Goal: Find specific page/section: Find specific page/section

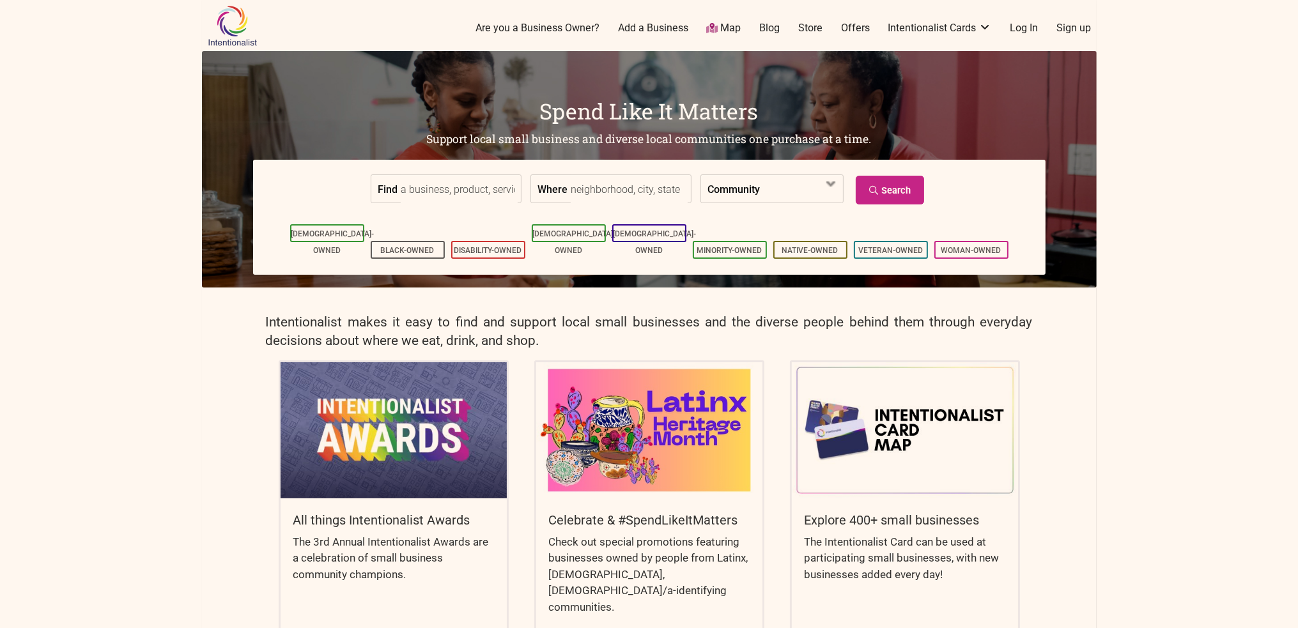
click at [465, 187] on input "Find" at bounding box center [459, 189] width 117 height 29
click at [859, 194] on link "Search" at bounding box center [890, 190] width 68 height 29
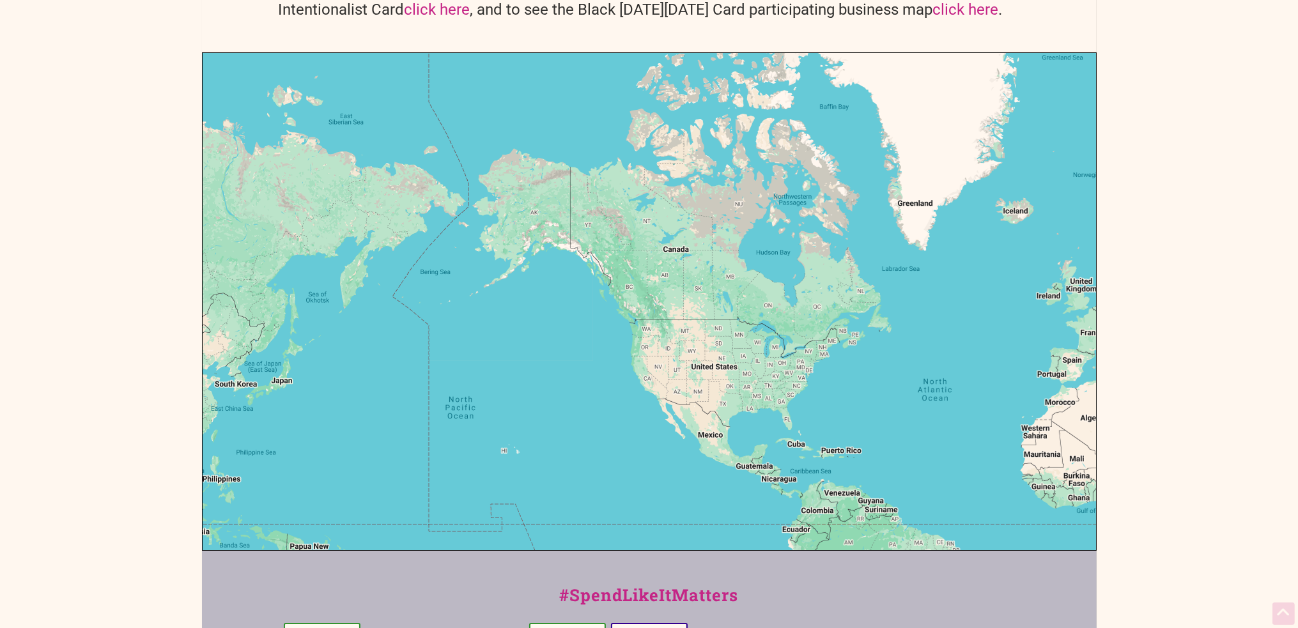
scroll to position [128, 0]
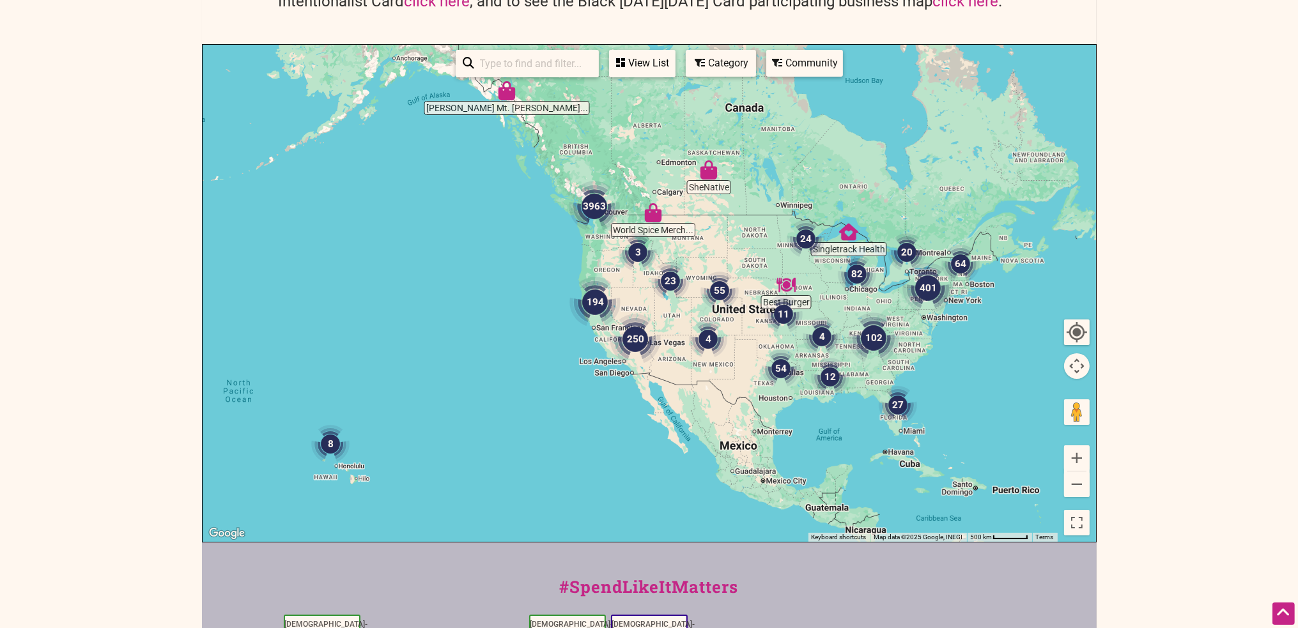
click at [524, 61] on input "search" at bounding box center [533, 63] width 116 height 25
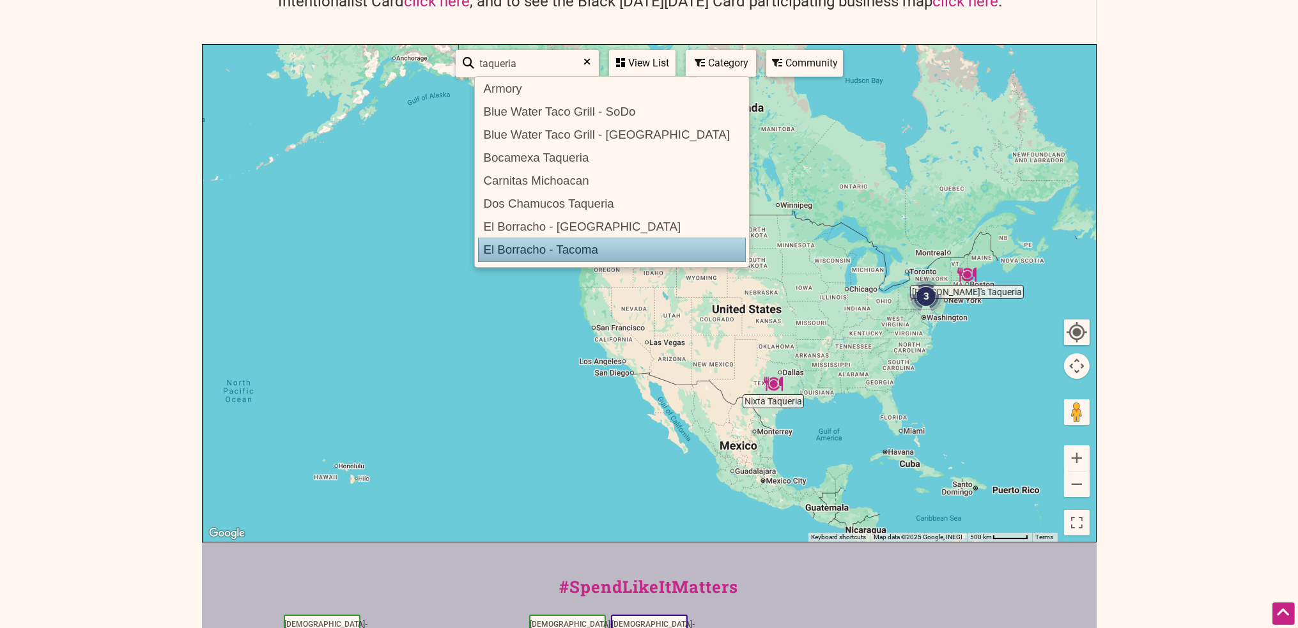
scroll to position [0, 0]
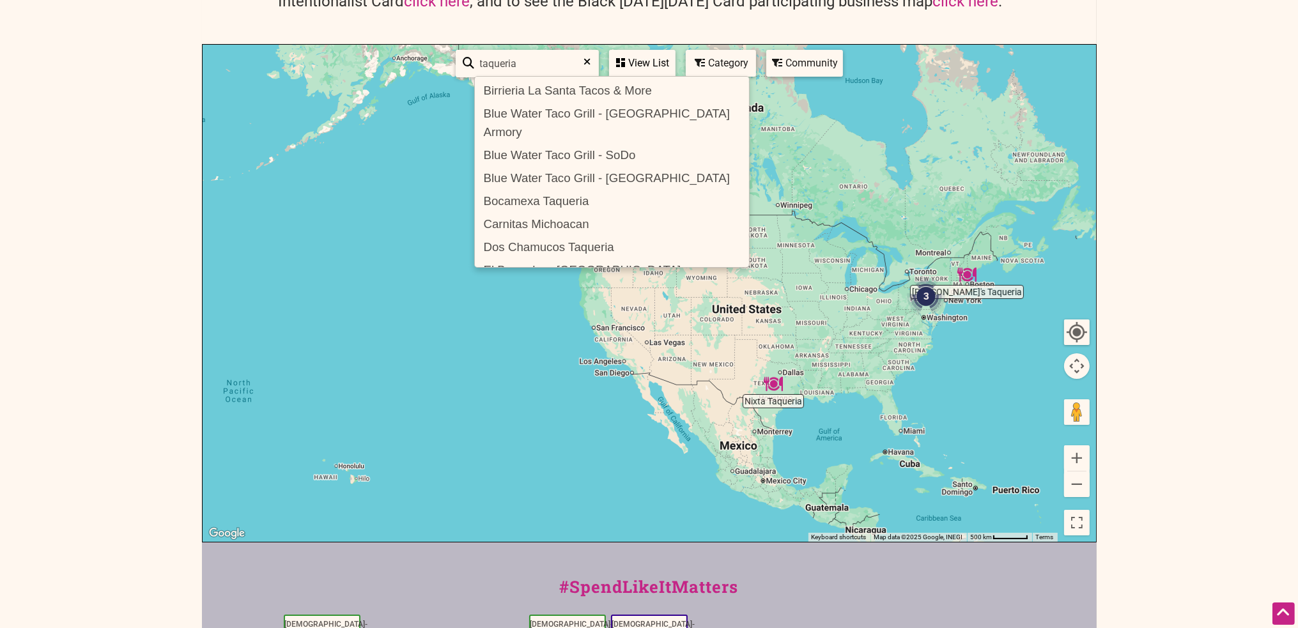
type input "taqueria"
click at [128, 306] on body "× Menu 0 Add a Business Map Blog Store Offers Intentionalist Cards Buy Black Ca…" at bounding box center [649, 186] width 1298 height 628
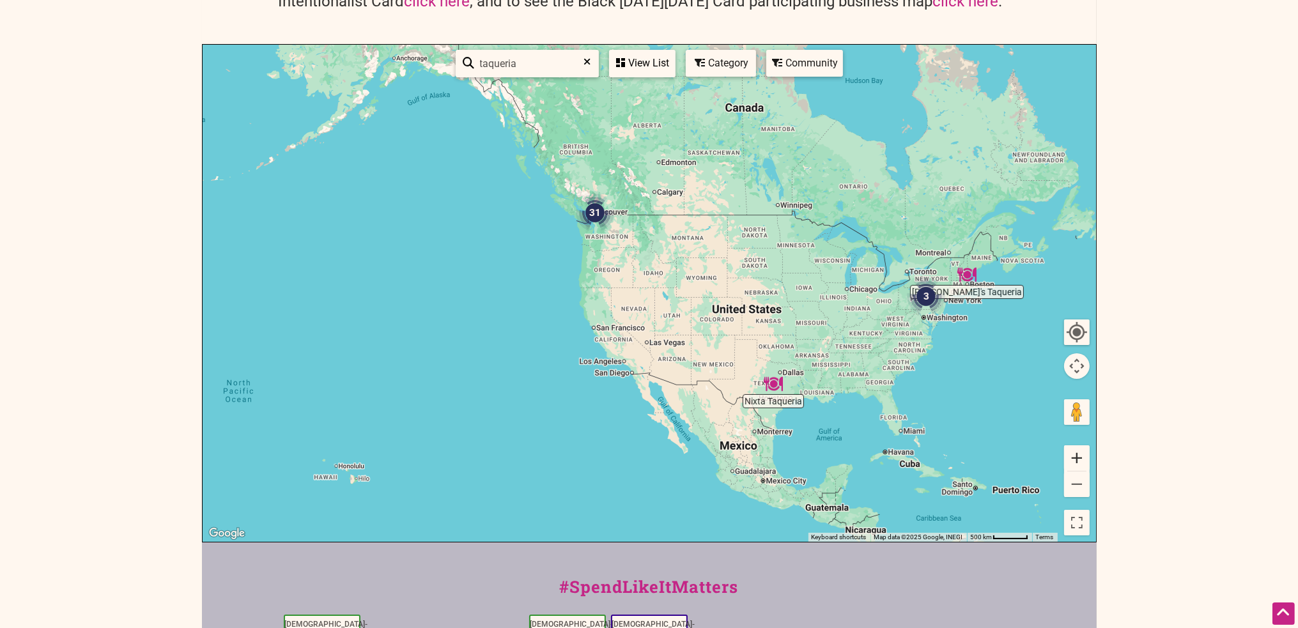
click at [1081, 463] on button "Zoom in" at bounding box center [1077, 458] width 26 height 26
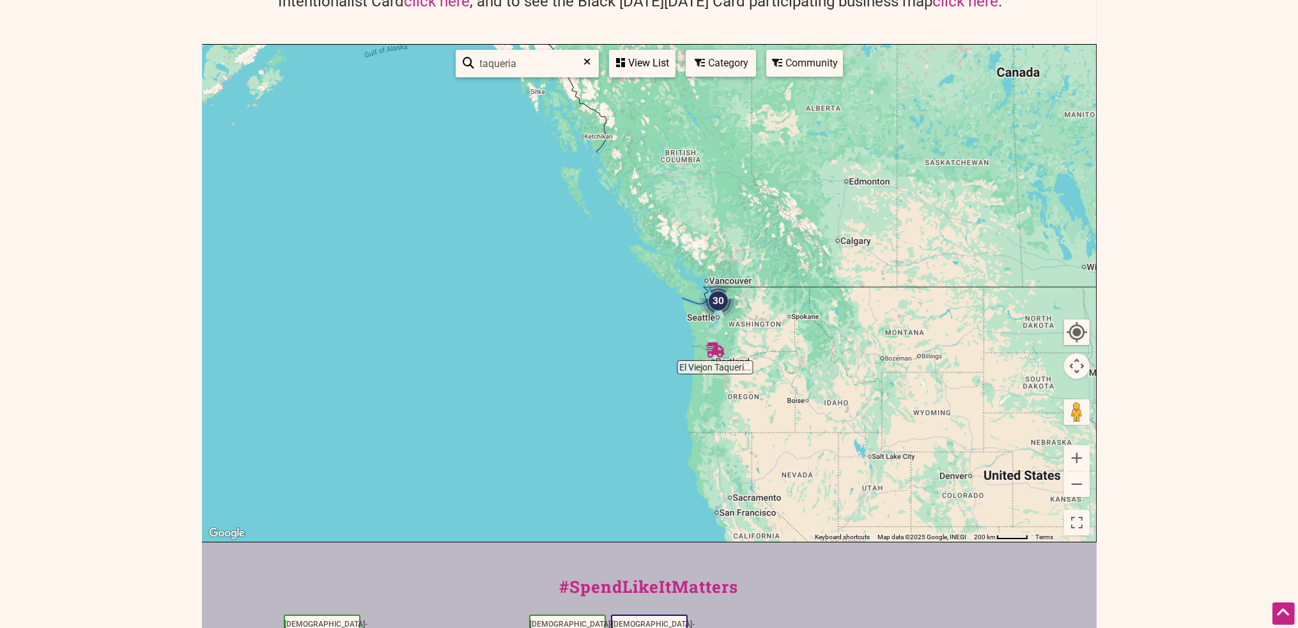
drag, startPoint x: 651, startPoint y: 235, endPoint x: 862, endPoint y: 428, distance: 285.9
click at [862, 428] on div at bounding box center [649, 293] width 893 height 497
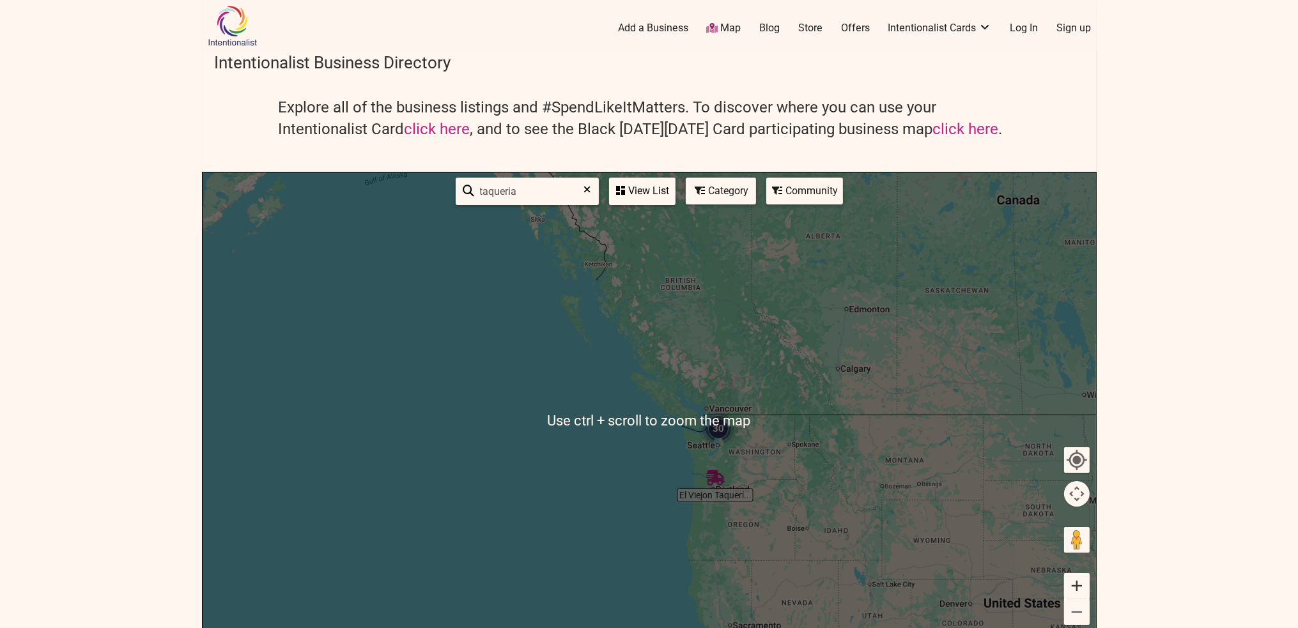
click at [1076, 583] on button "Zoom in" at bounding box center [1077, 586] width 26 height 26
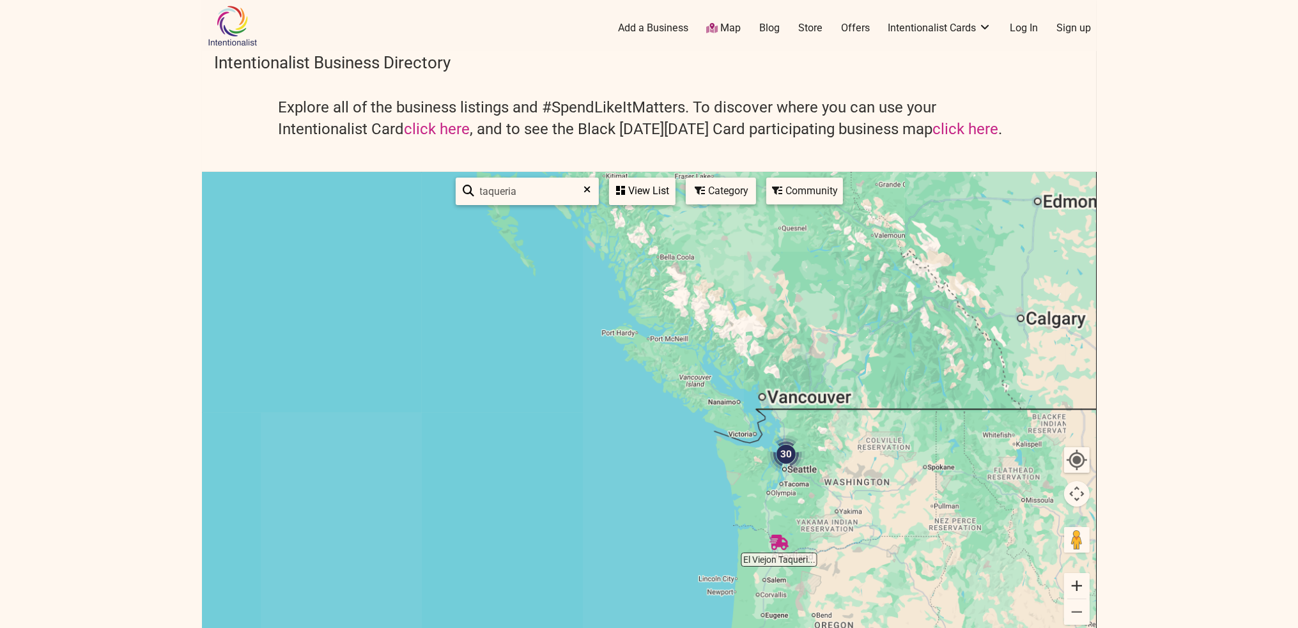
click at [1076, 583] on button "Zoom in" at bounding box center [1077, 586] width 26 height 26
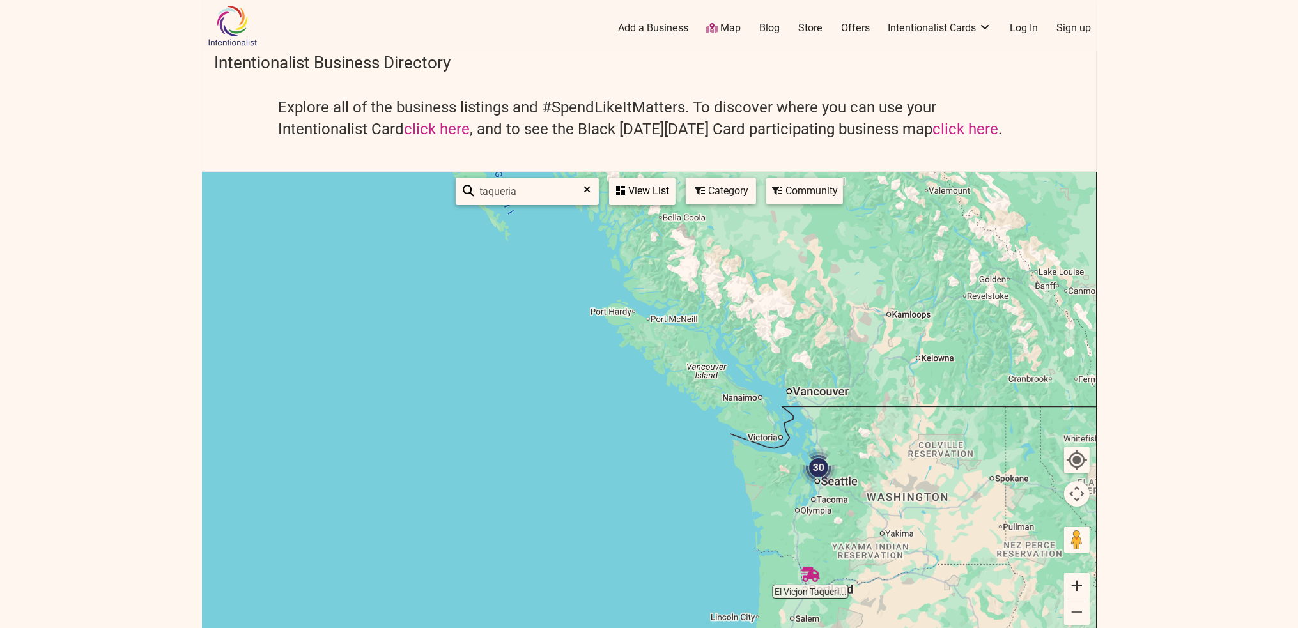
click at [1076, 583] on button "Zoom in" at bounding box center [1077, 586] width 26 height 26
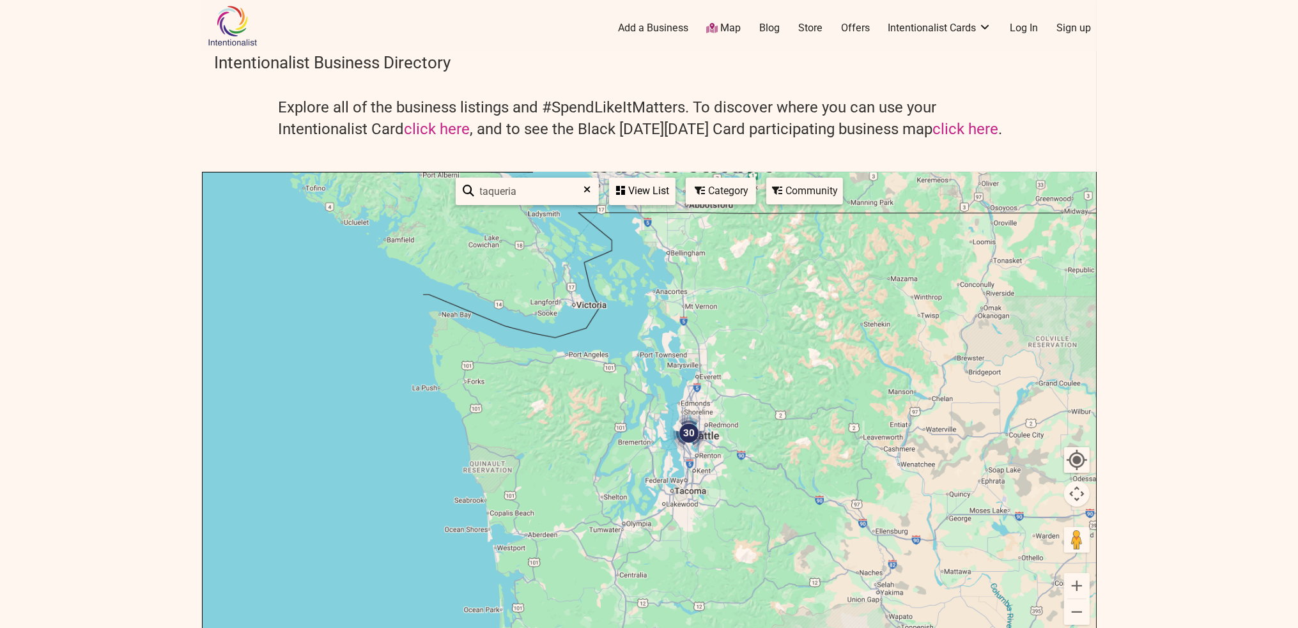
drag, startPoint x: 907, startPoint y: 525, endPoint x: 394, endPoint y: 344, distance: 543.9
click at [398, 346] on div at bounding box center [649, 421] width 893 height 497
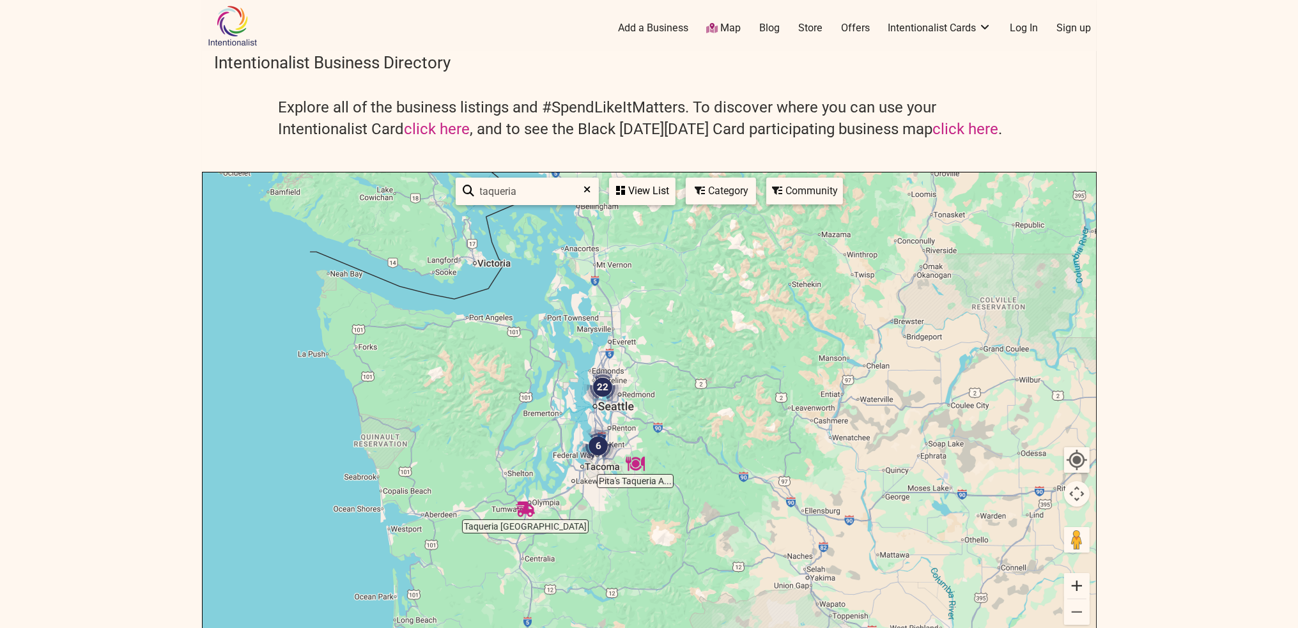
click at [1081, 590] on button "Zoom in" at bounding box center [1077, 586] width 26 height 26
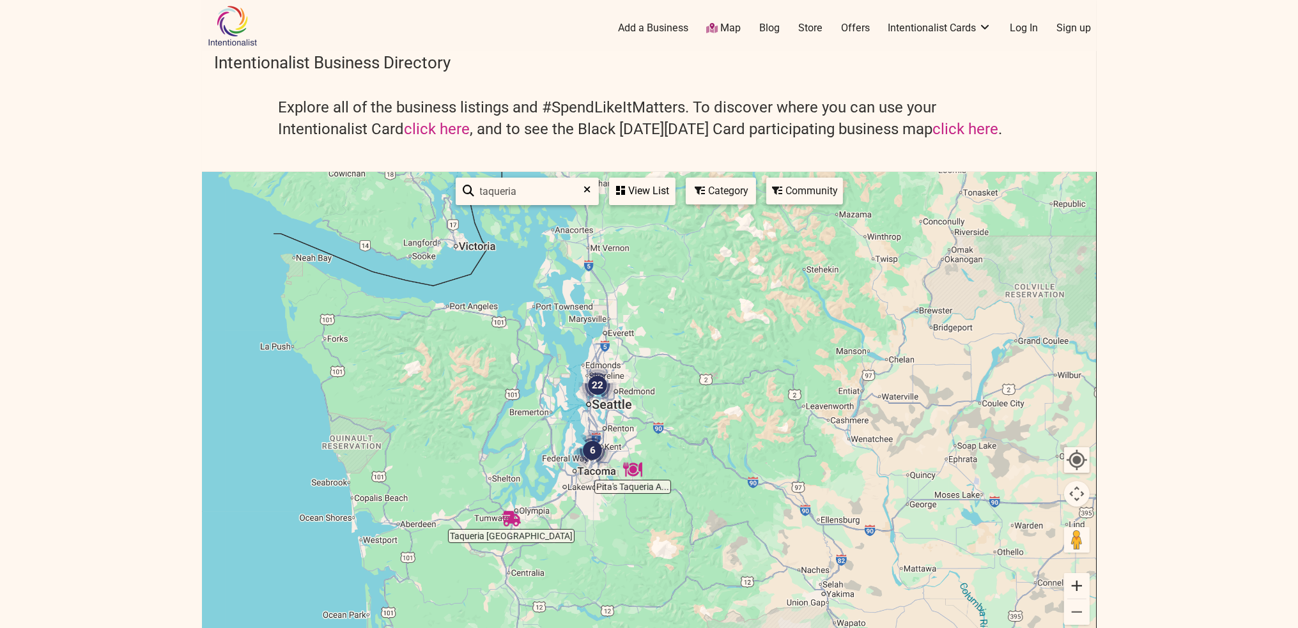
click at [1080, 590] on button "Zoom in" at bounding box center [1077, 586] width 26 height 26
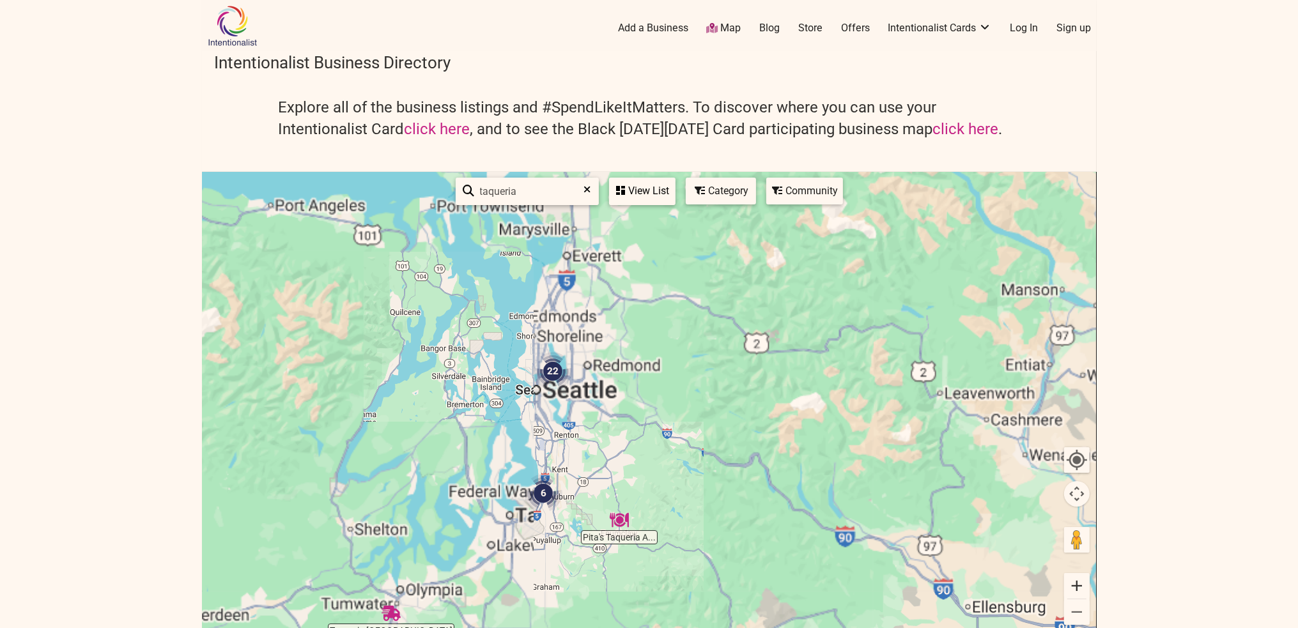
click at [1079, 589] on button "Zoom in" at bounding box center [1077, 586] width 26 height 26
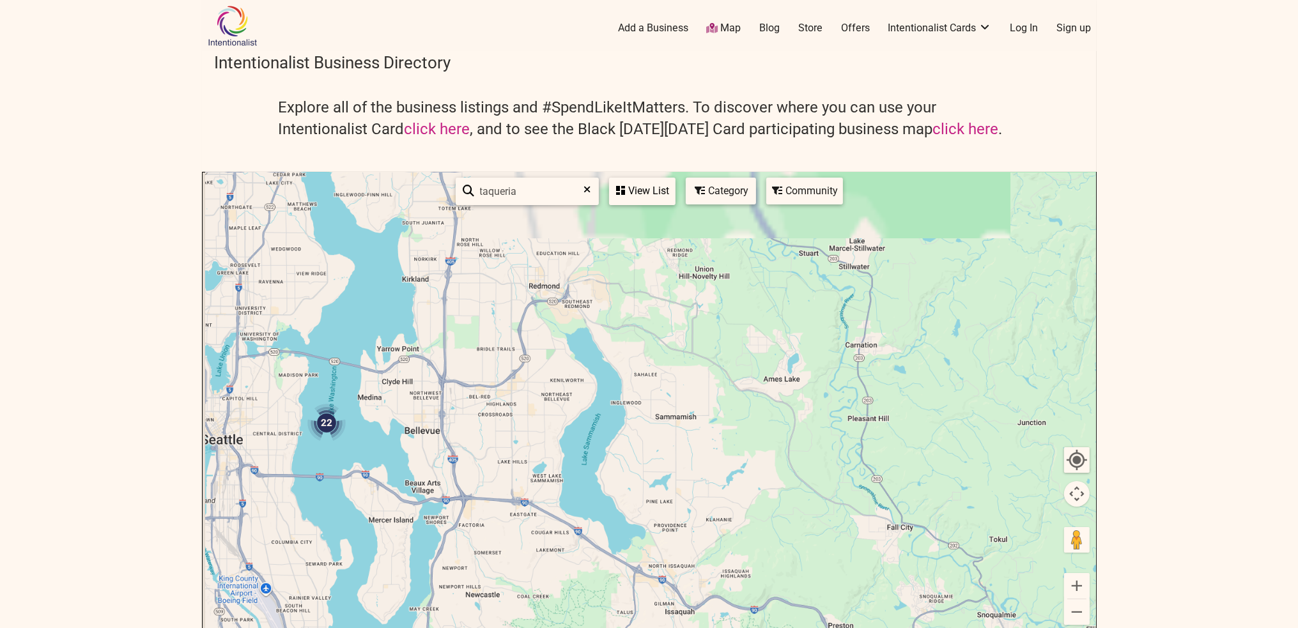
drag, startPoint x: 527, startPoint y: 360, endPoint x: 838, endPoint y: 585, distance: 384.9
click at [846, 594] on div at bounding box center [649, 421] width 893 height 497
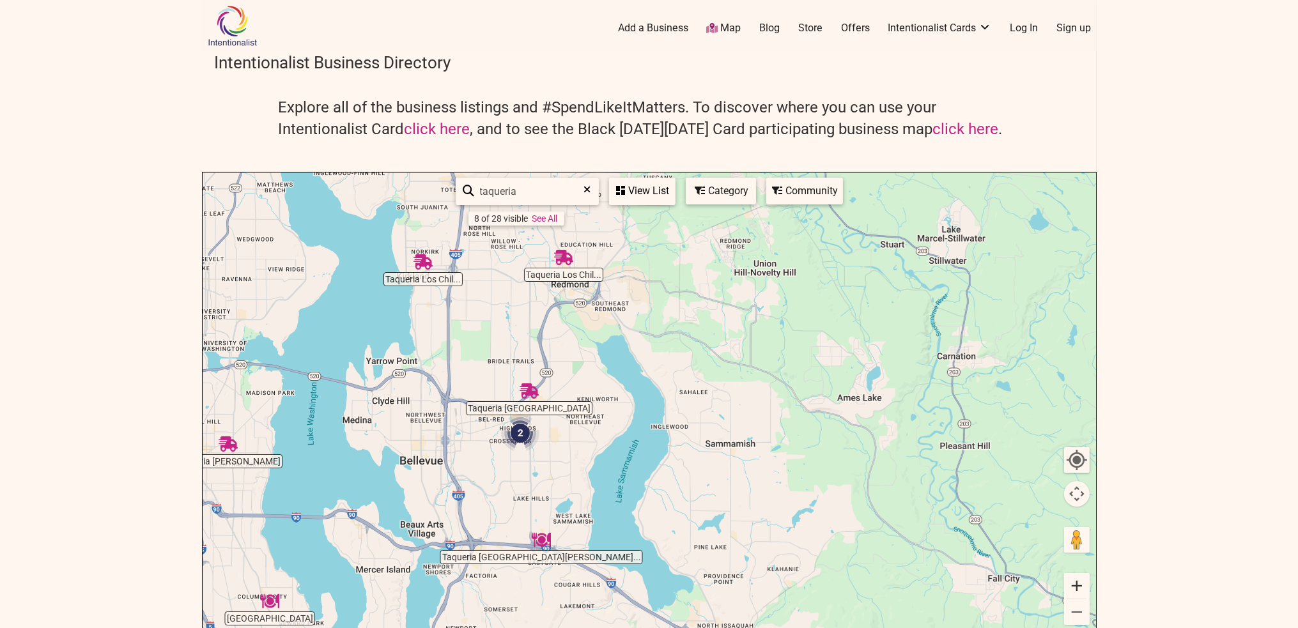
click at [1069, 587] on button "Zoom in" at bounding box center [1077, 586] width 26 height 26
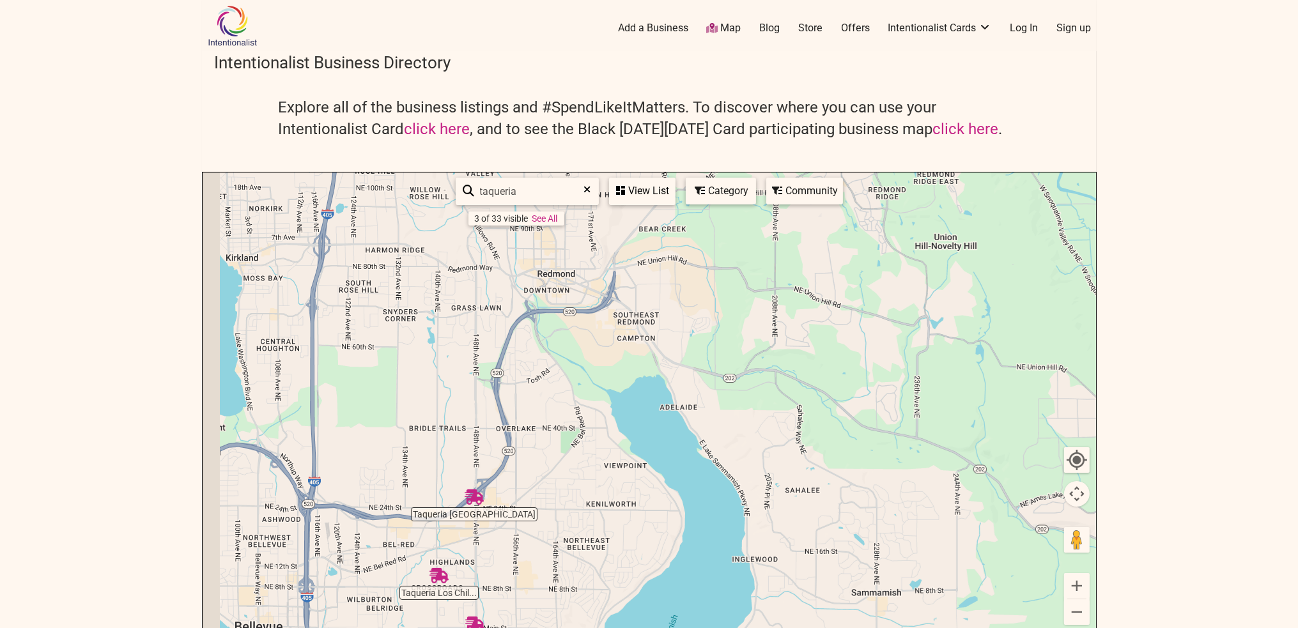
drag, startPoint x: 625, startPoint y: 341, endPoint x: 657, endPoint y: 413, distance: 79.0
click at [657, 413] on div at bounding box center [649, 421] width 893 height 497
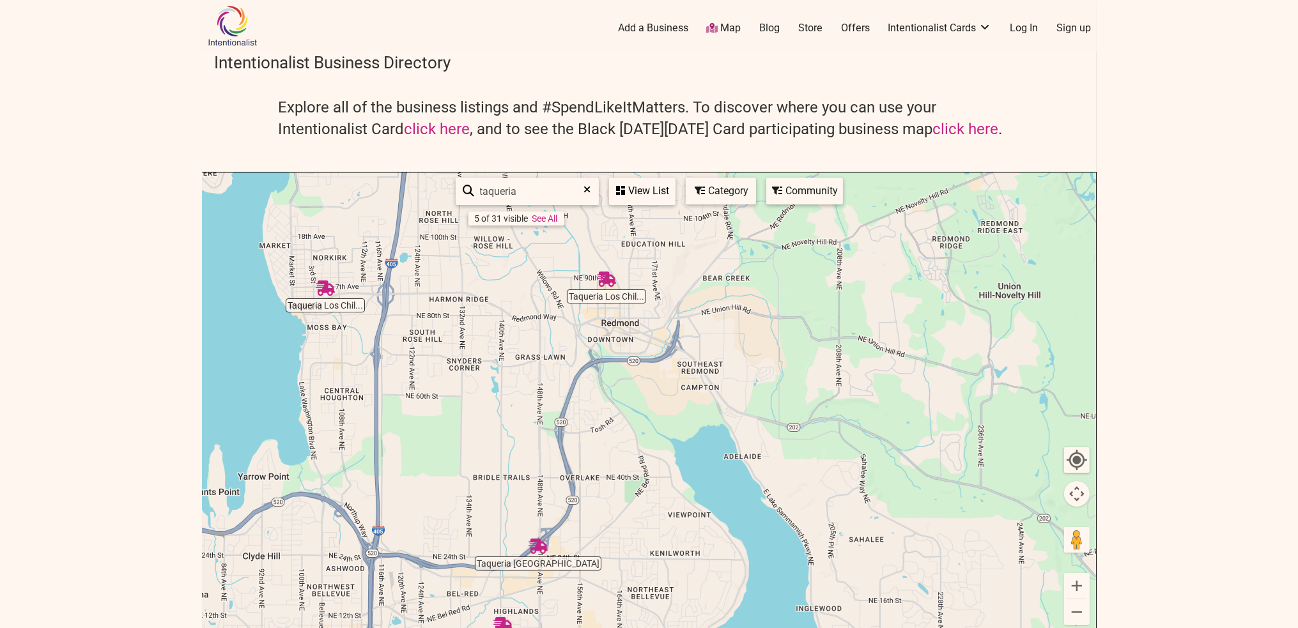
drag, startPoint x: 527, startPoint y: 337, endPoint x: 590, endPoint y: 382, distance: 77.5
click at [590, 382] on div at bounding box center [649, 421] width 893 height 497
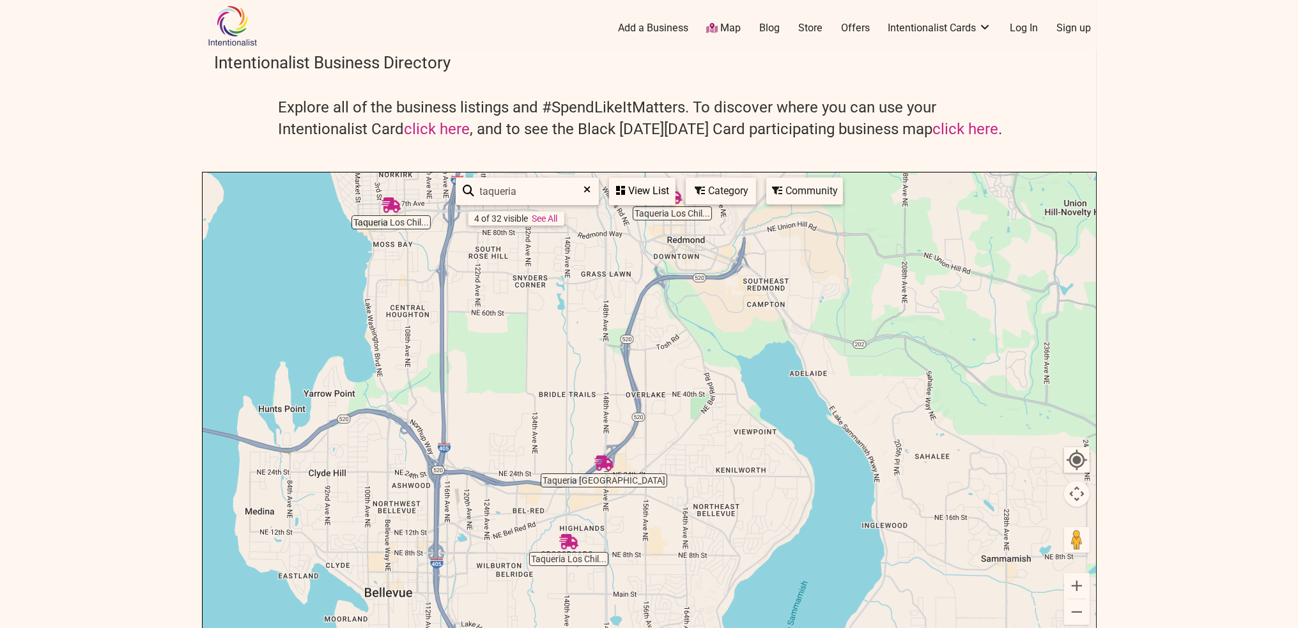
drag, startPoint x: 537, startPoint y: 369, endPoint x: 605, endPoint y: 284, distance: 109.2
click at [605, 284] on div at bounding box center [649, 421] width 893 height 497
click at [529, 191] on input "taqueria" at bounding box center [533, 191] width 116 height 25
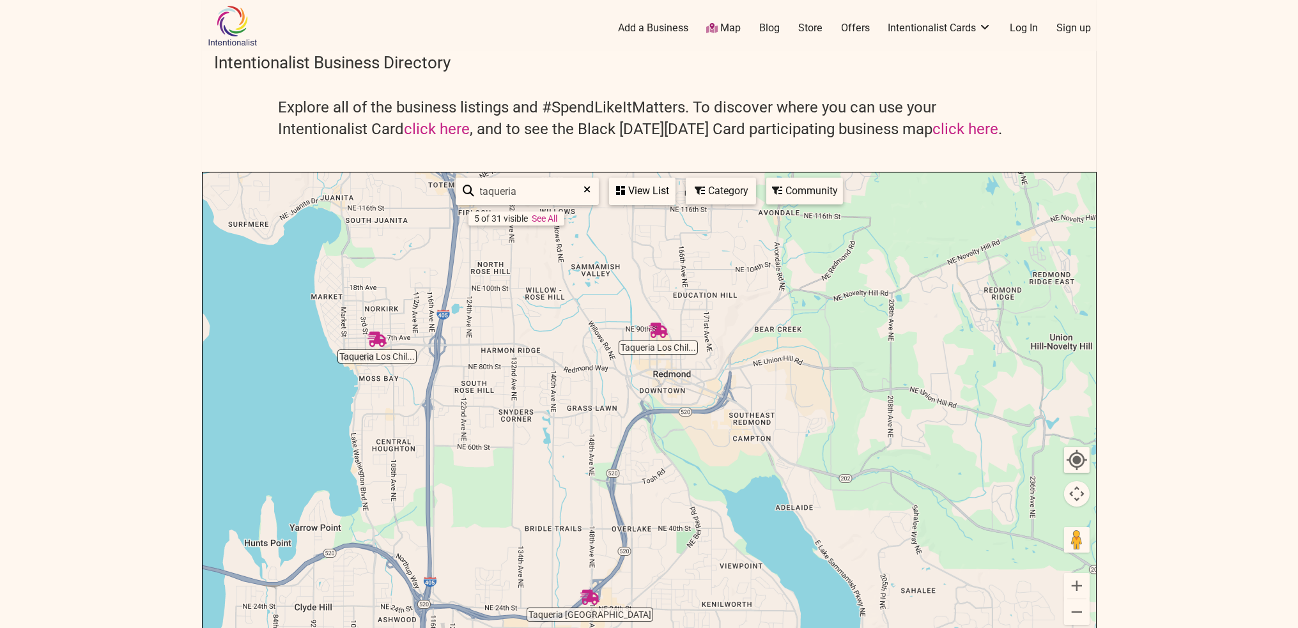
drag, startPoint x: 766, startPoint y: 453, endPoint x: 750, endPoint y: 589, distance: 136.3
click at [750, 589] on div at bounding box center [649, 421] width 893 height 497
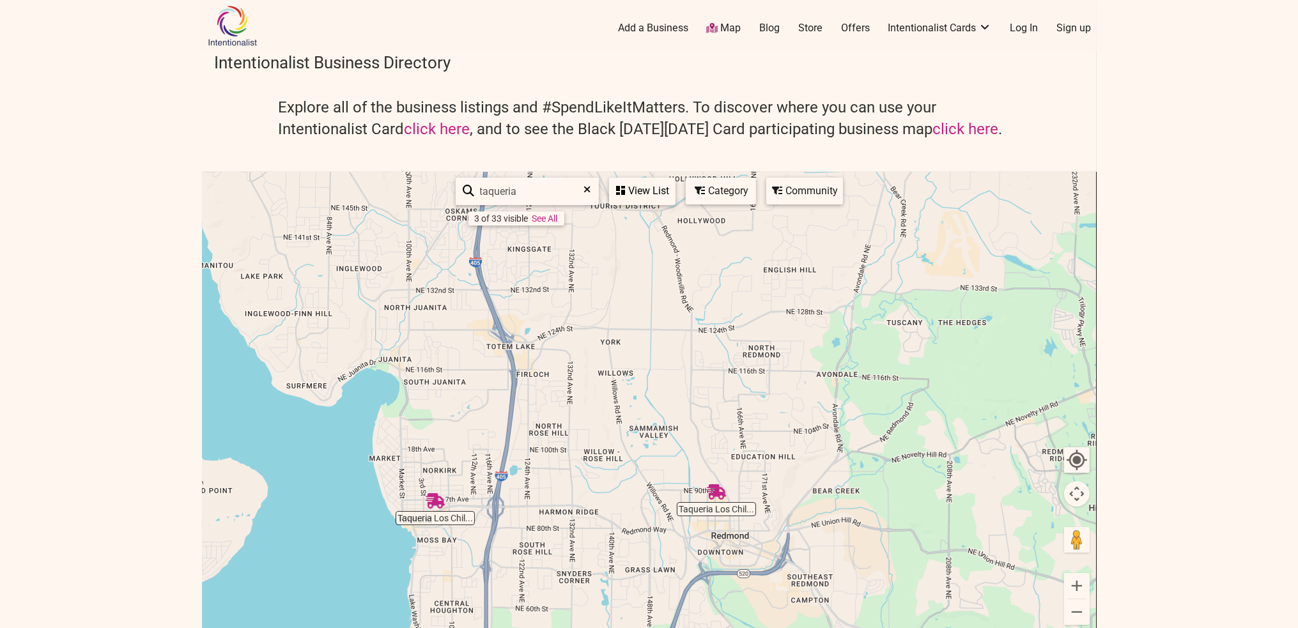
drag, startPoint x: 545, startPoint y: 314, endPoint x: 606, endPoint y: 464, distance: 161.4
click at [606, 464] on div at bounding box center [649, 421] width 893 height 497
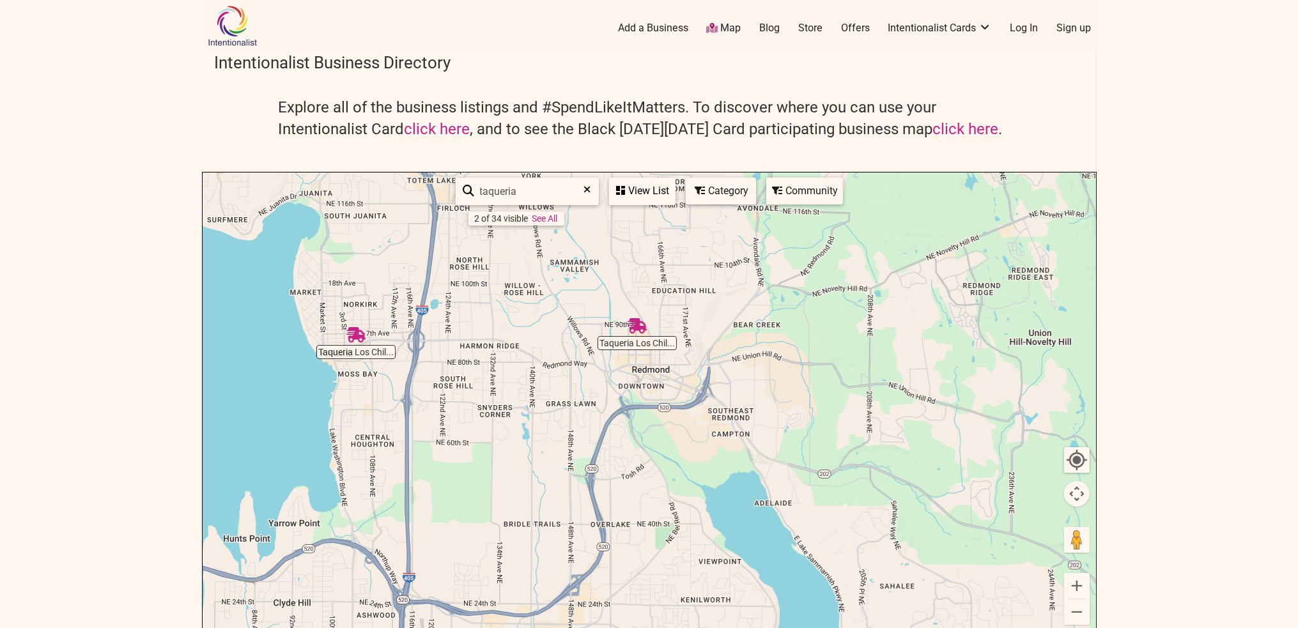
drag, startPoint x: 606, startPoint y: 464, endPoint x: 532, endPoint y: 266, distance: 210.9
click at [516, 257] on div at bounding box center [649, 421] width 893 height 497
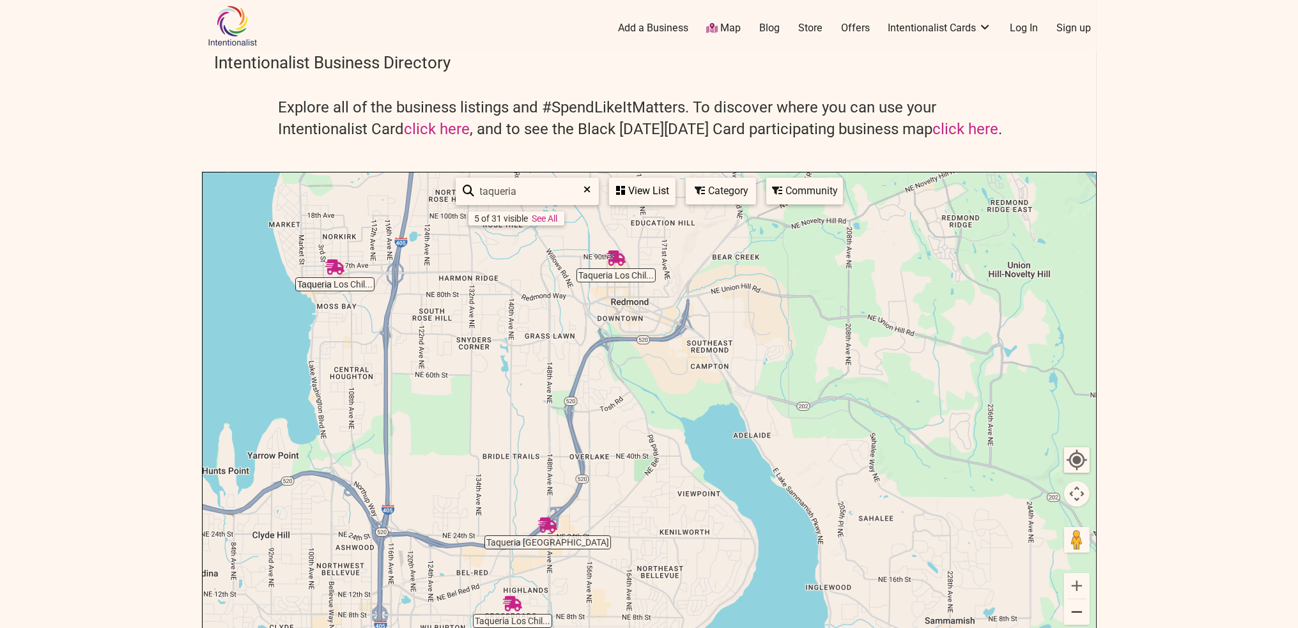
click at [1079, 613] on button "Zoom out" at bounding box center [1077, 612] width 26 height 26
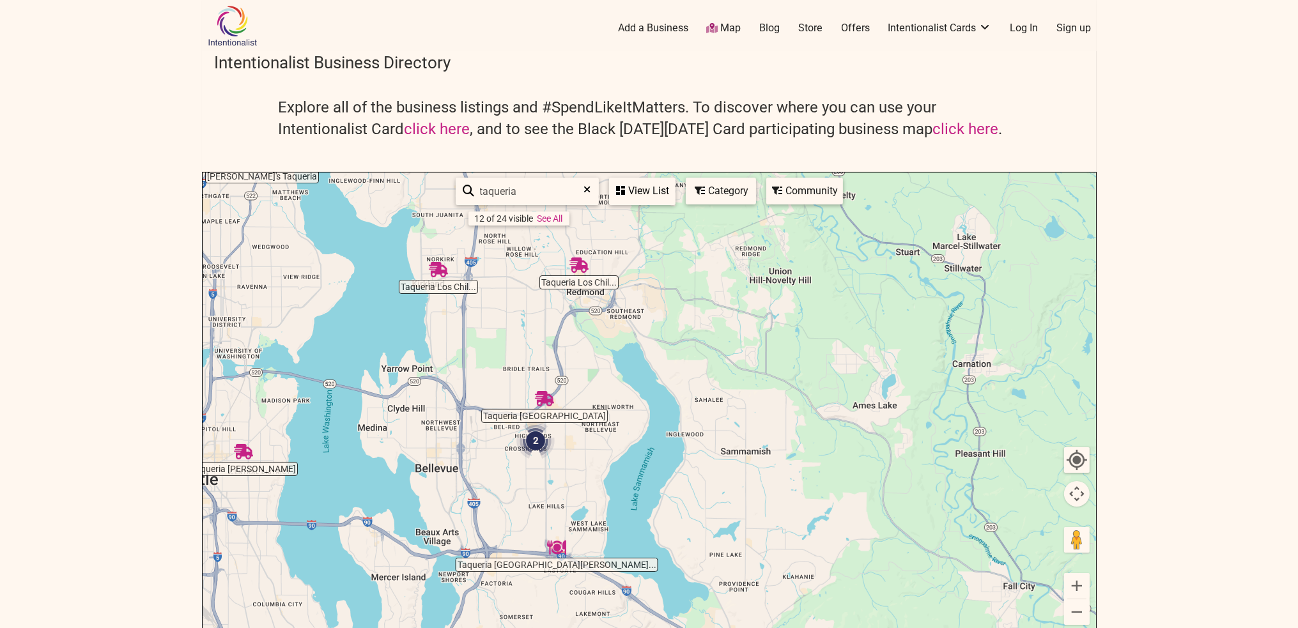
drag, startPoint x: 775, startPoint y: 459, endPoint x: 710, endPoint y: 421, distance: 75.1
click at [710, 421] on div at bounding box center [649, 421] width 893 height 497
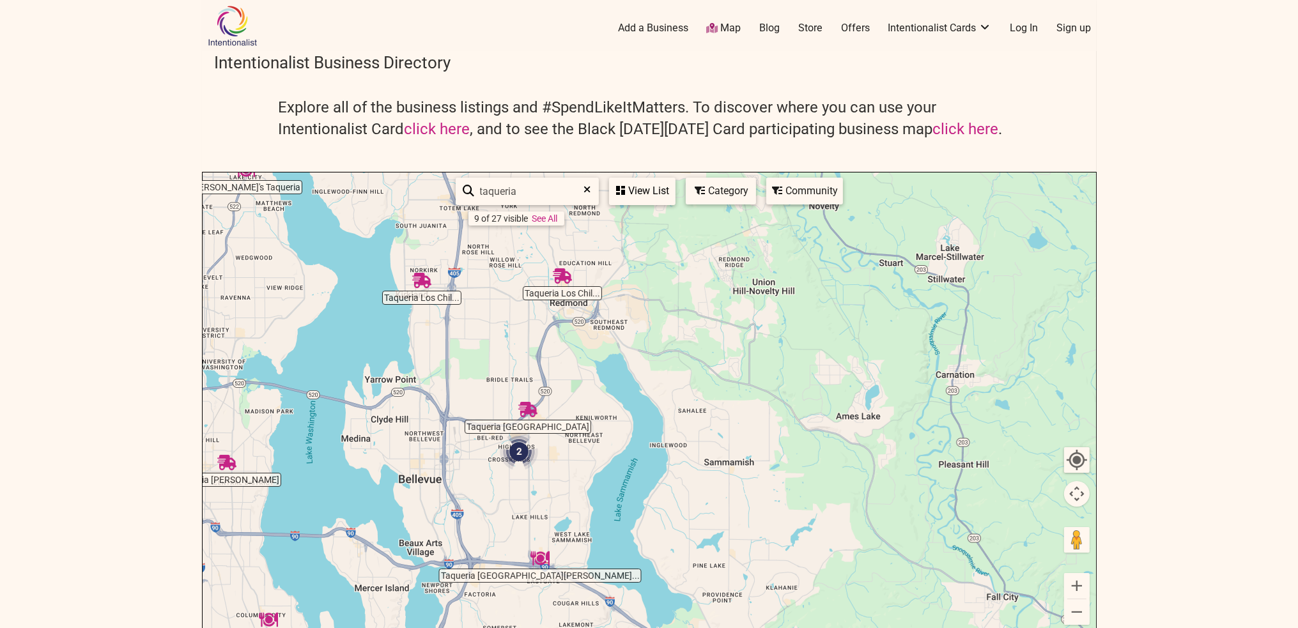
click at [661, 198] on div "View List" at bounding box center [642, 191] width 64 height 24
click at [613, 225] on div "View List" at bounding box center [566, 229] width 230 height 24
click at [642, 197] on div "View List" at bounding box center [642, 191] width 64 height 24
click at [560, 226] on div "View List" at bounding box center [566, 229] width 230 height 24
click at [552, 216] on link "See All" at bounding box center [545, 218] width 26 height 10
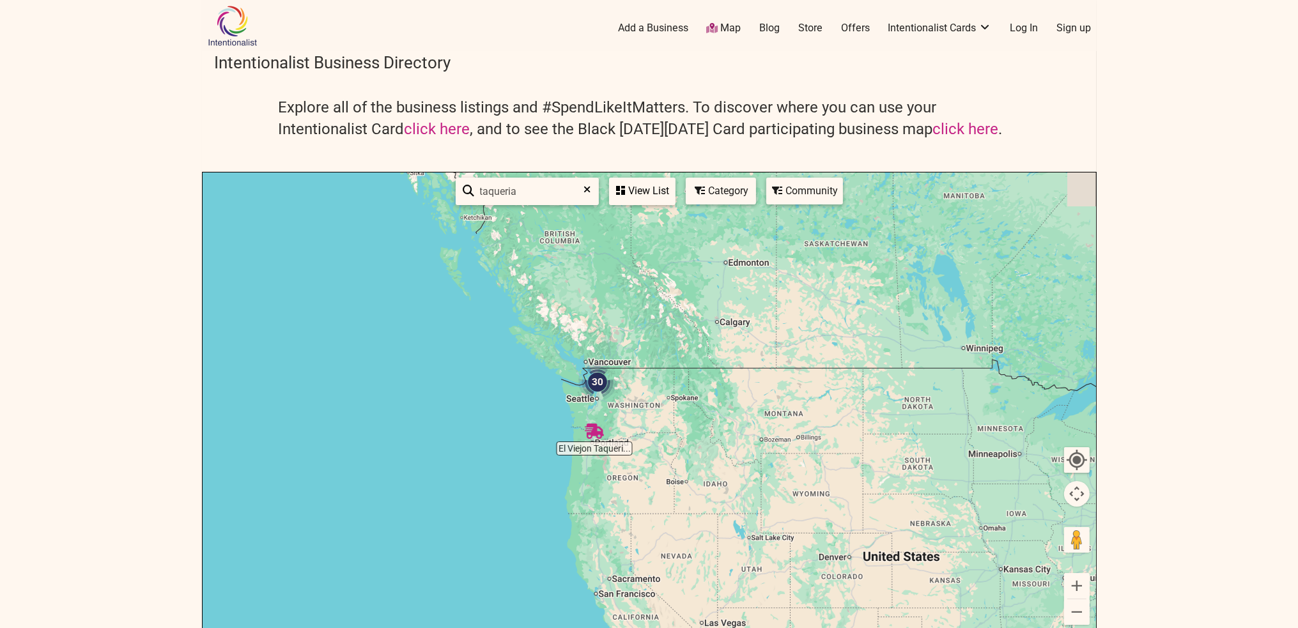
drag, startPoint x: 402, startPoint y: 300, endPoint x: 713, endPoint y: 432, distance: 337.9
click at [713, 432] on div at bounding box center [649, 421] width 893 height 497
click at [1075, 583] on button "Zoom in" at bounding box center [1077, 586] width 26 height 26
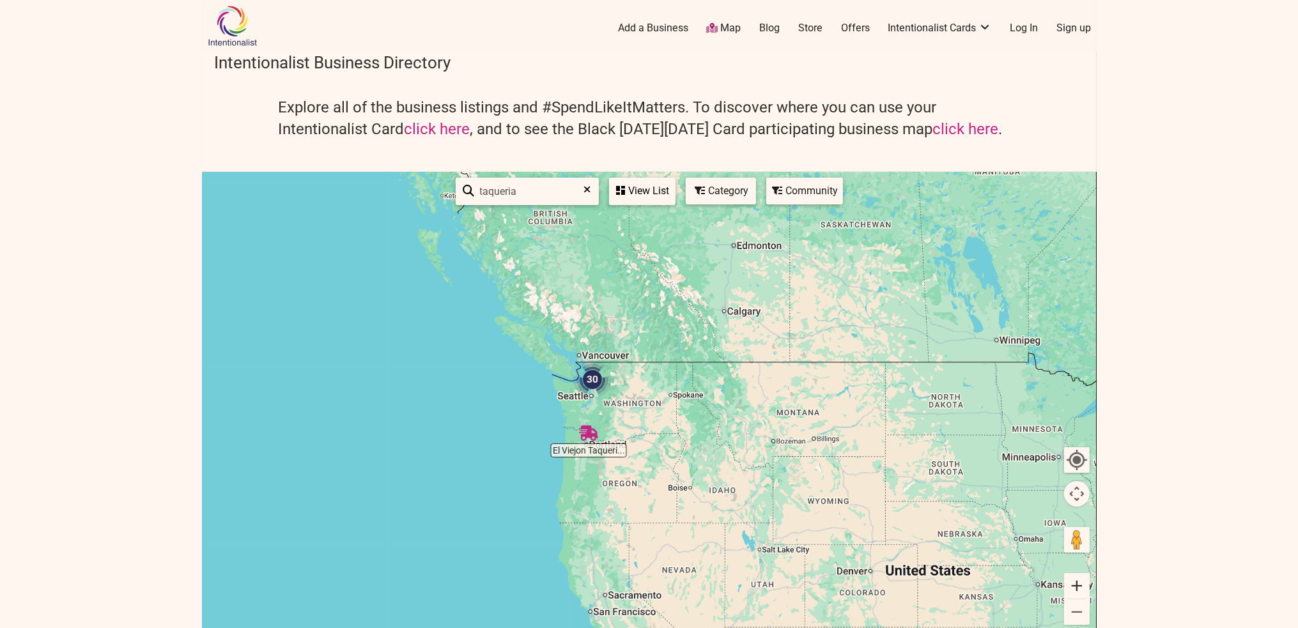
click at [1075, 583] on button "Zoom in" at bounding box center [1077, 586] width 26 height 26
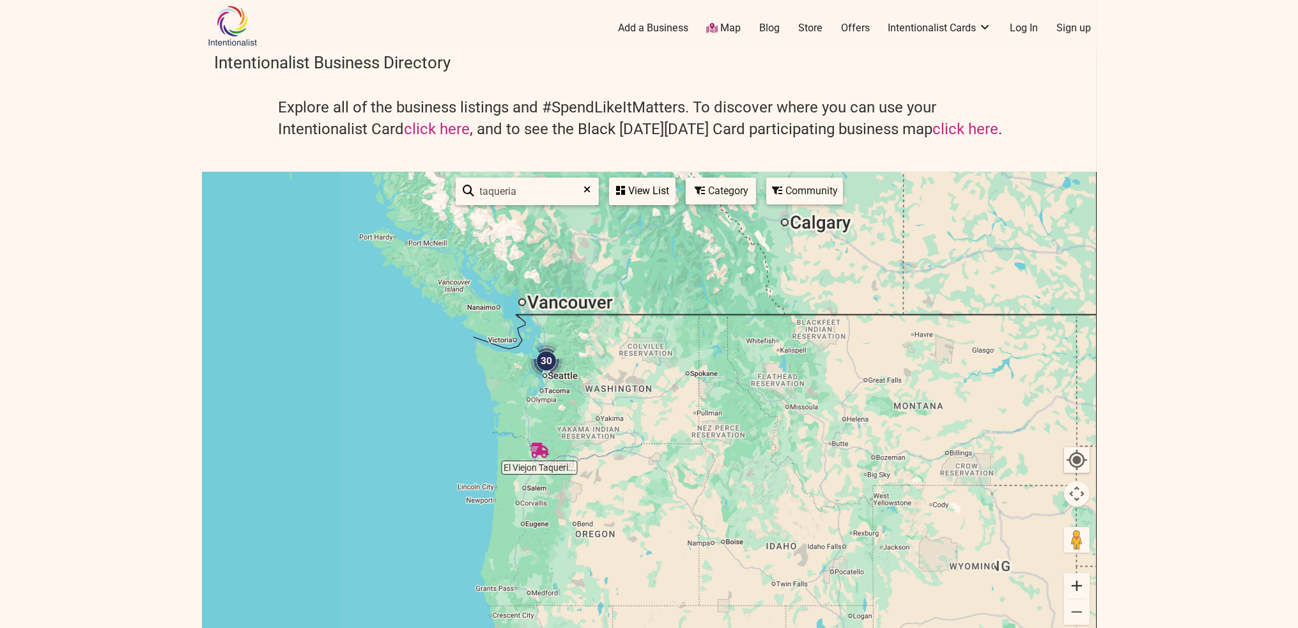
click at [1075, 583] on button "Zoom in" at bounding box center [1077, 586] width 26 height 26
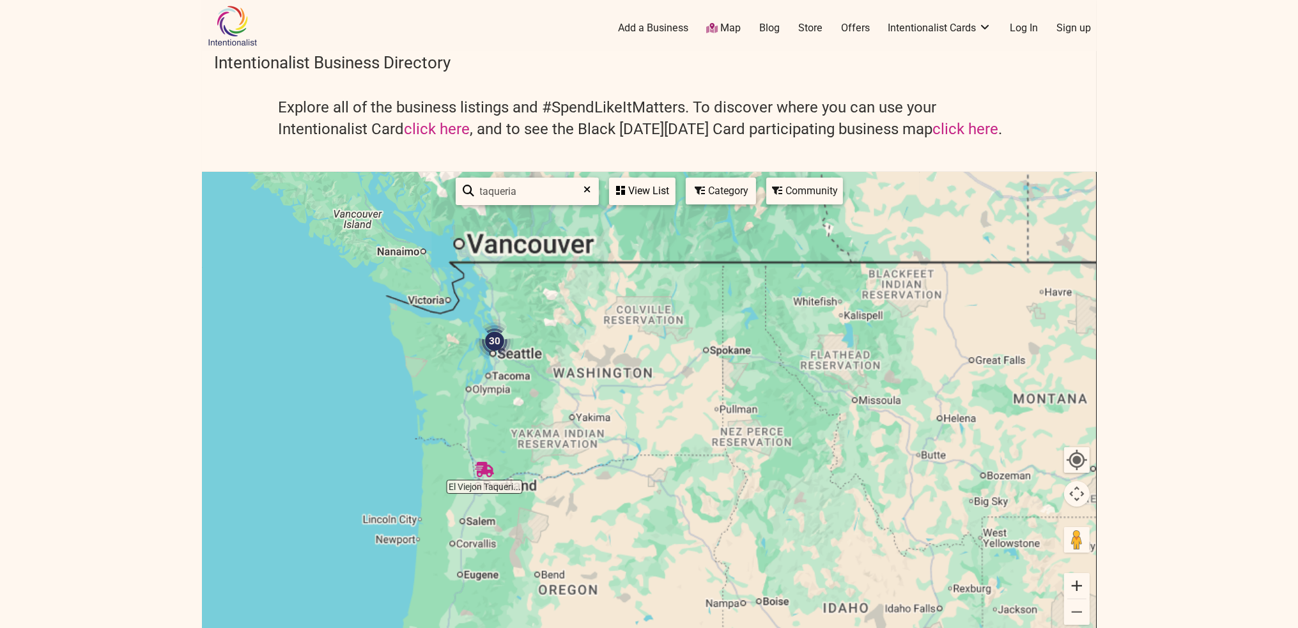
click at [1075, 583] on button "Zoom in" at bounding box center [1077, 586] width 26 height 26
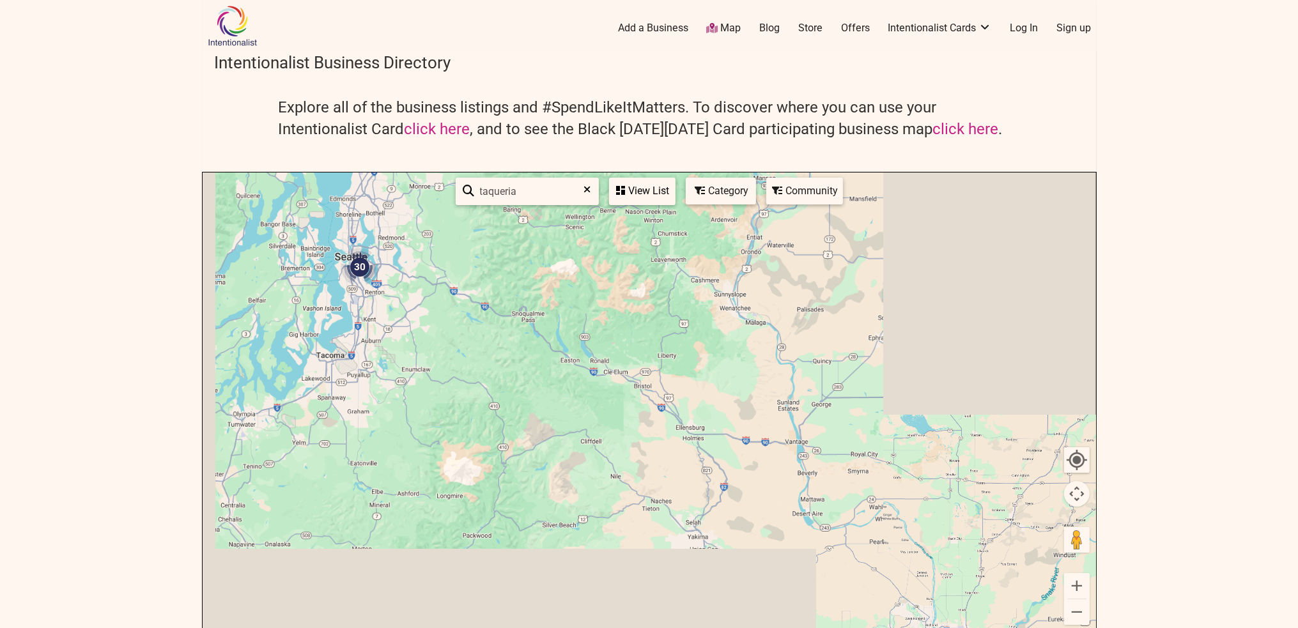
drag, startPoint x: 553, startPoint y: 357, endPoint x: 1013, endPoint y: 505, distance: 483.4
click at [980, 499] on div at bounding box center [649, 421] width 893 height 497
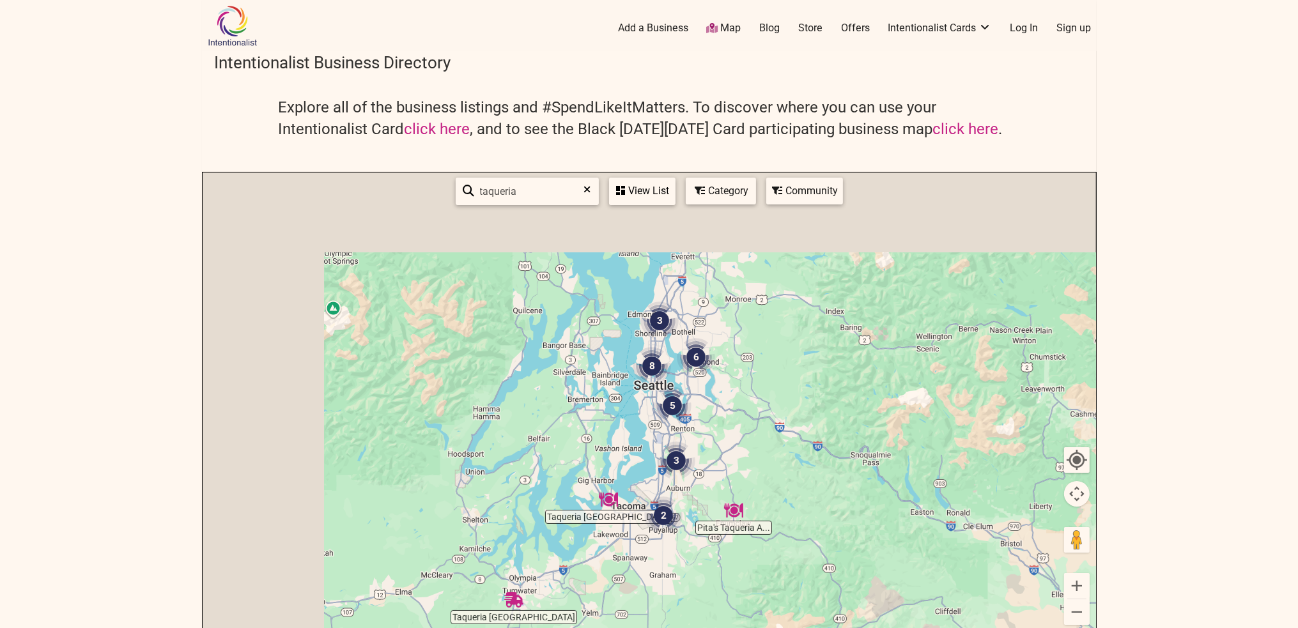
drag, startPoint x: 506, startPoint y: 334, endPoint x: 783, endPoint y: 482, distance: 314.8
click at [783, 482] on div at bounding box center [649, 421] width 893 height 497
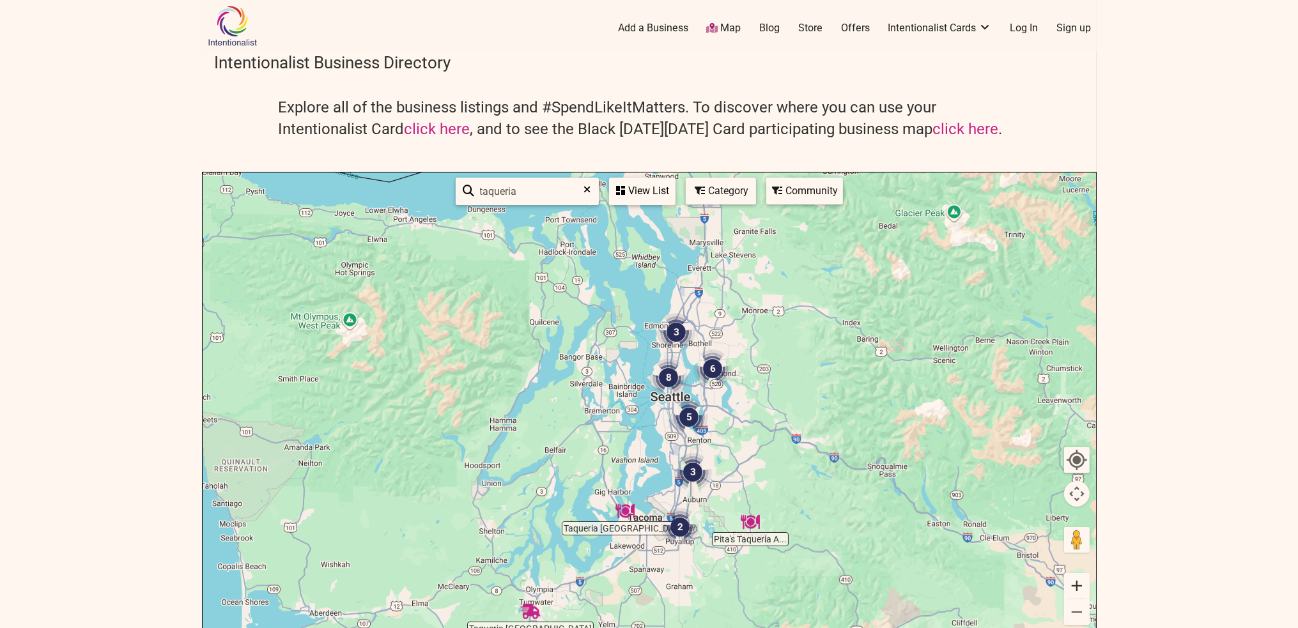
click at [1074, 586] on button "Zoom in" at bounding box center [1077, 586] width 26 height 26
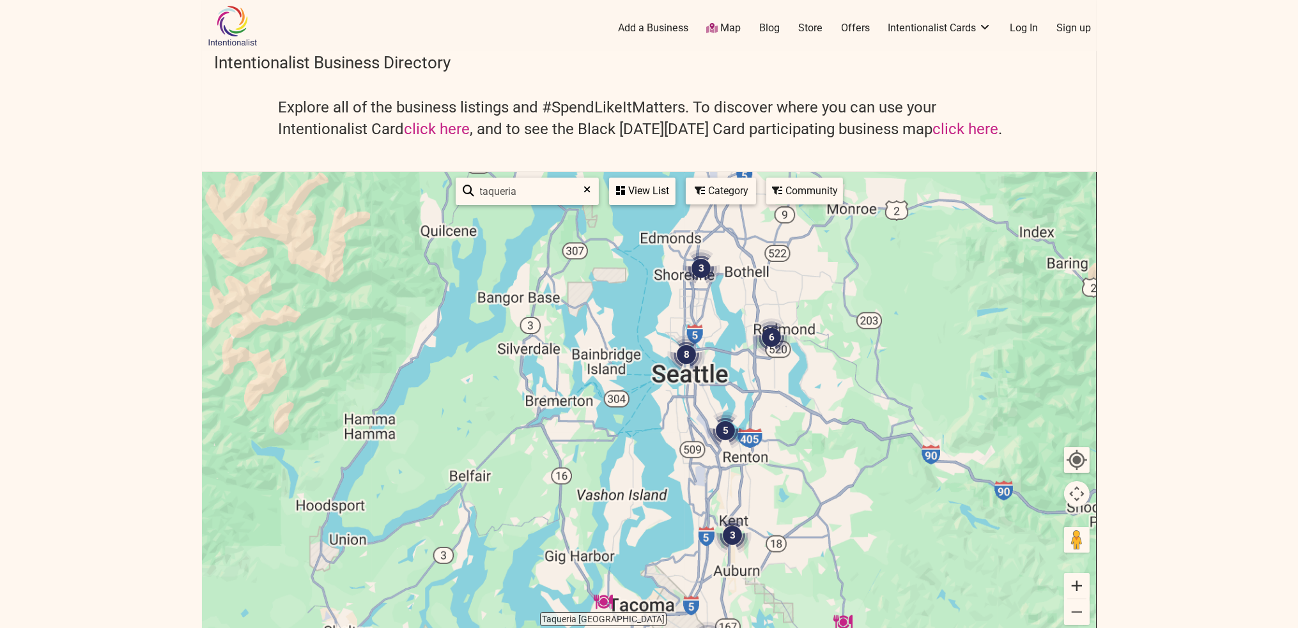
click at [1074, 586] on button "Zoom in" at bounding box center [1077, 586] width 26 height 26
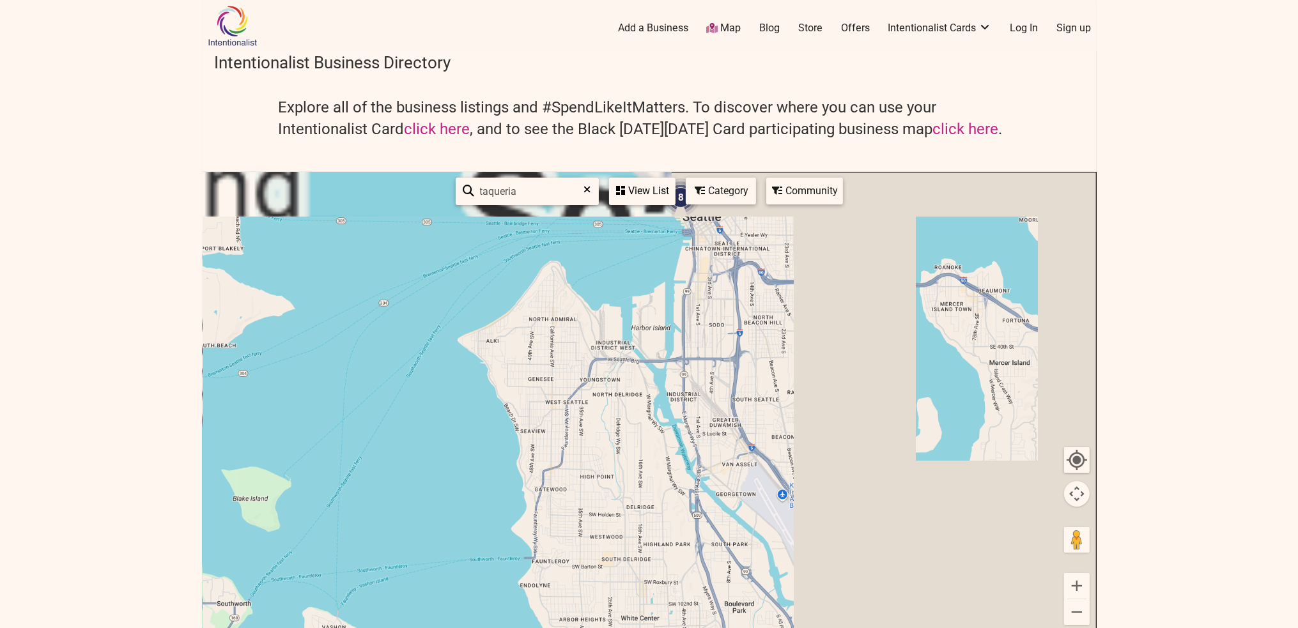
drag, startPoint x: 962, startPoint y: 342, endPoint x: 532, endPoint y: 546, distance: 476.8
click at [527, 547] on div at bounding box center [649, 421] width 893 height 497
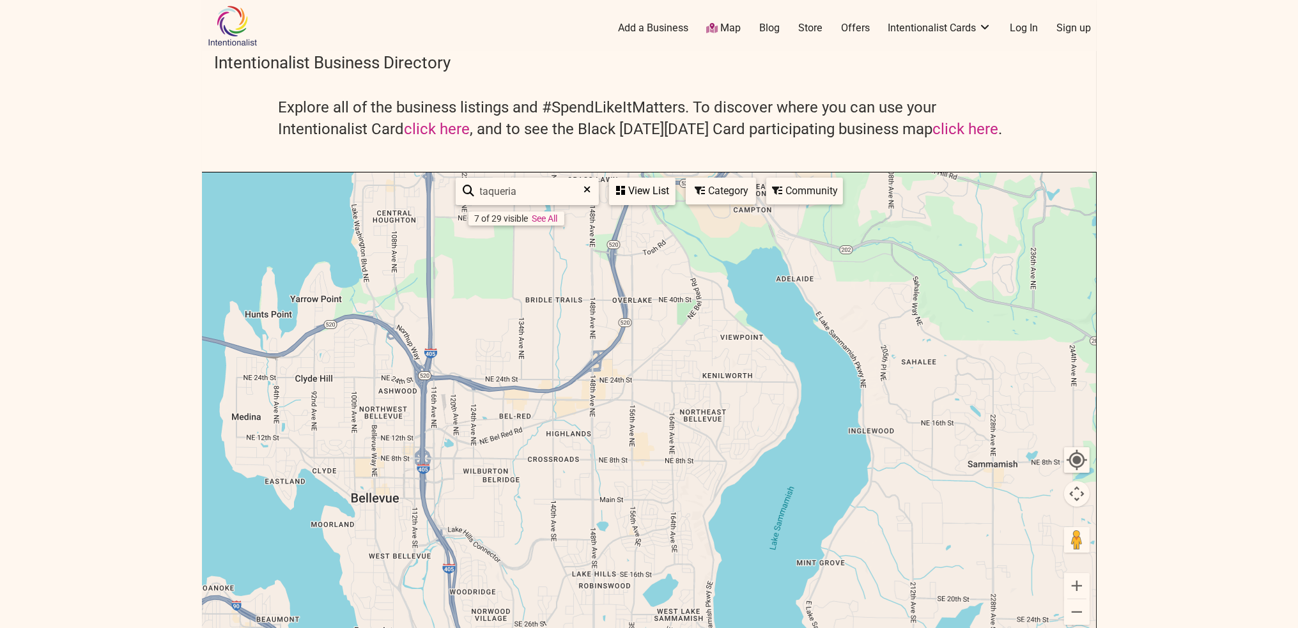
drag, startPoint x: 830, startPoint y: 378, endPoint x: 280, endPoint y: 613, distance: 598.6
click at [280, 613] on div at bounding box center [649, 421] width 893 height 497
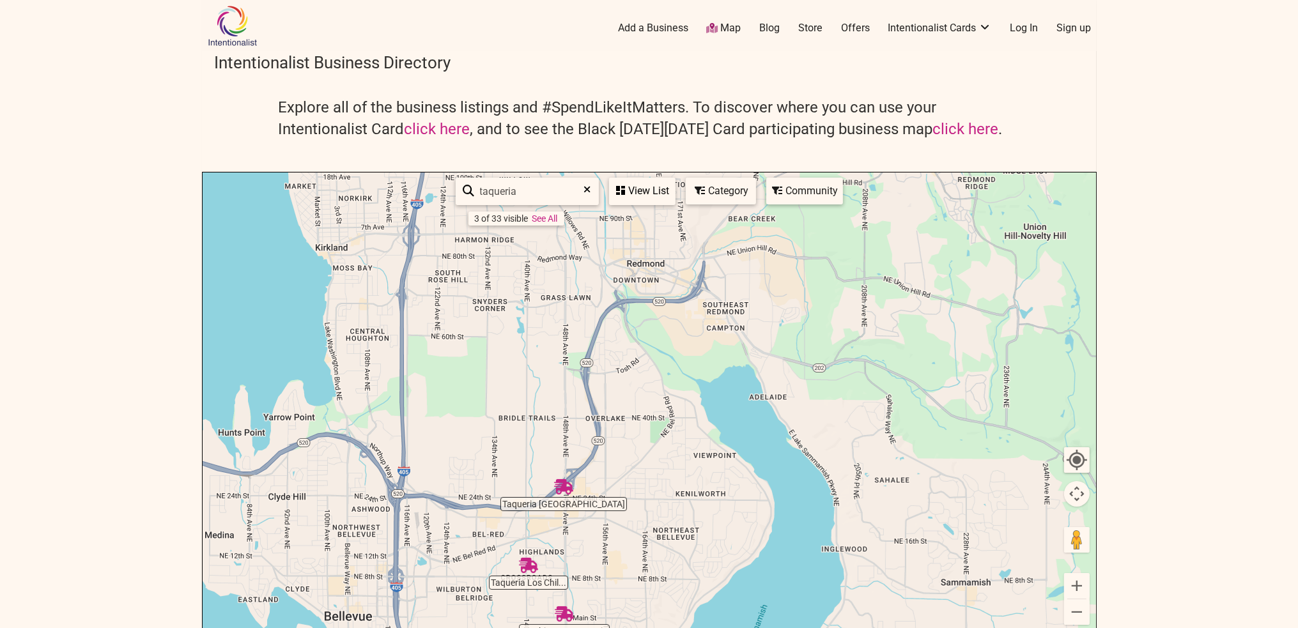
drag, startPoint x: 477, startPoint y: 345, endPoint x: 440, endPoint y: 479, distance: 139.1
click at [440, 479] on div at bounding box center [649, 421] width 893 height 497
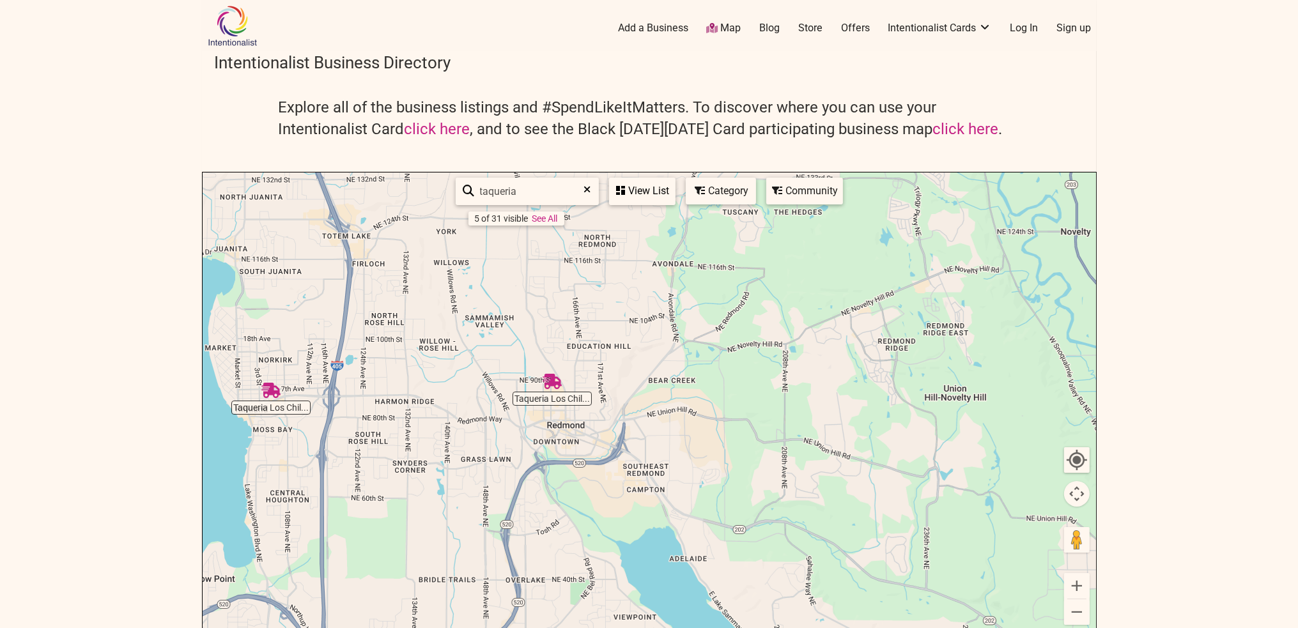
drag, startPoint x: 656, startPoint y: 367, endPoint x: 583, endPoint y: 403, distance: 81.4
click at [590, 511] on div at bounding box center [649, 421] width 893 height 497
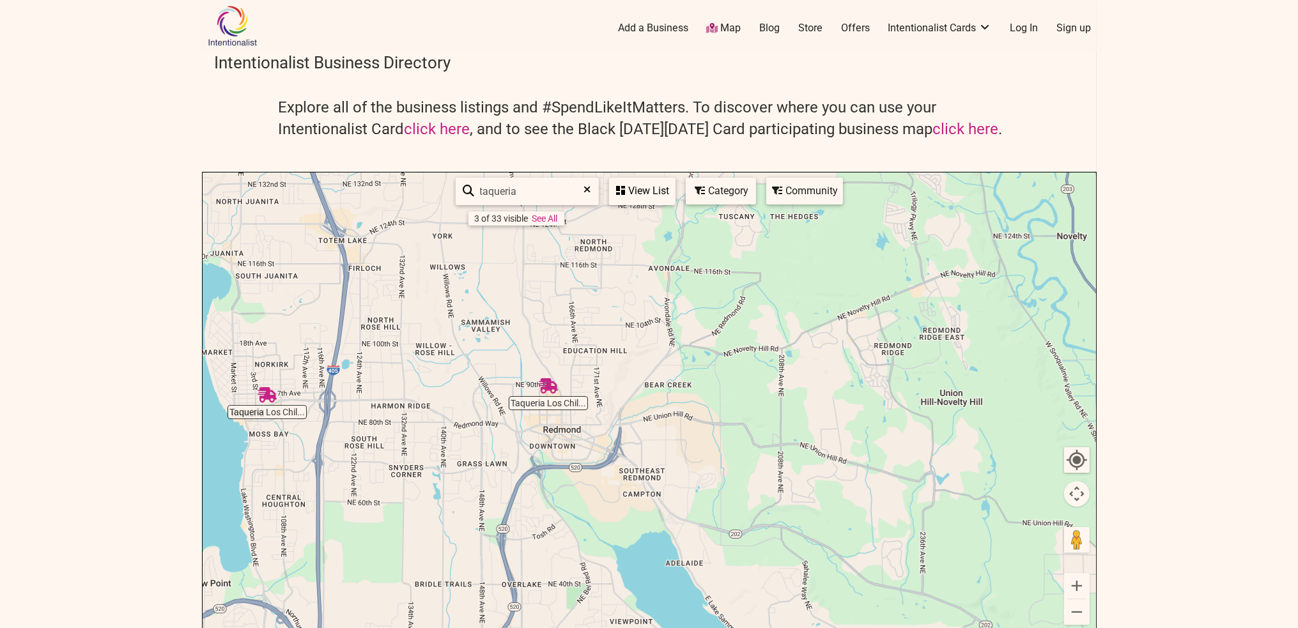
click at [586, 187] on icon at bounding box center [587, 194] width 7 height 19
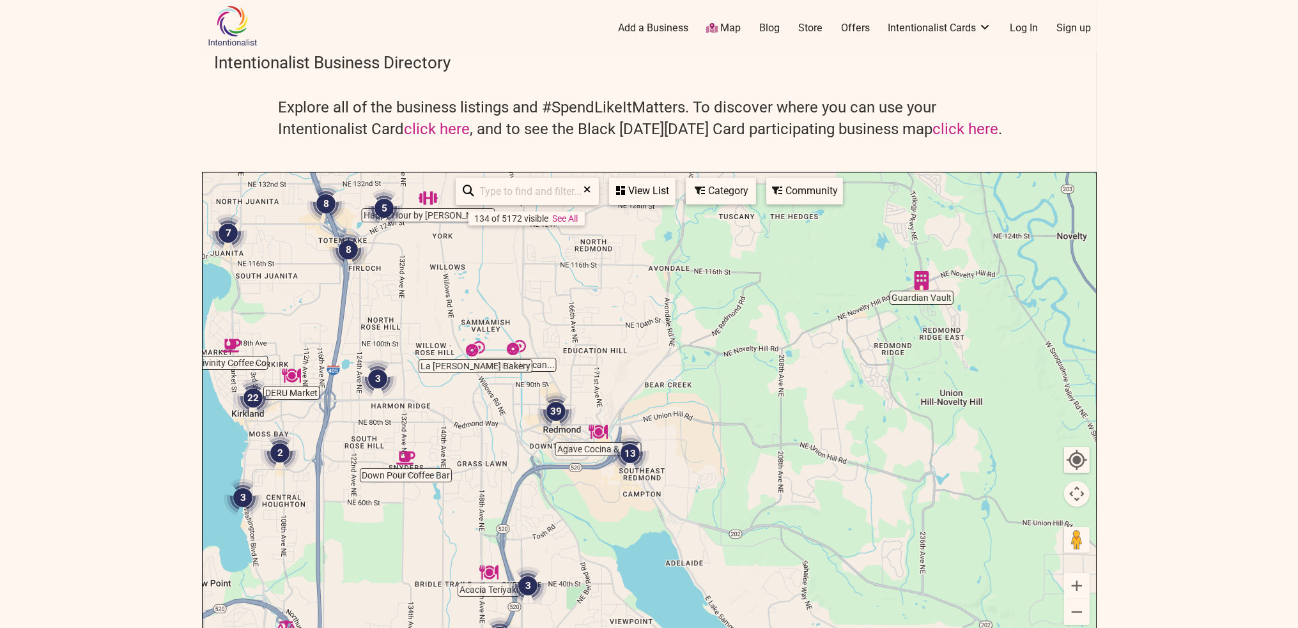
click at [517, 344] on img "Cafecito Mexican Bakery" at bounding box center [516, 347] width 29 height 29
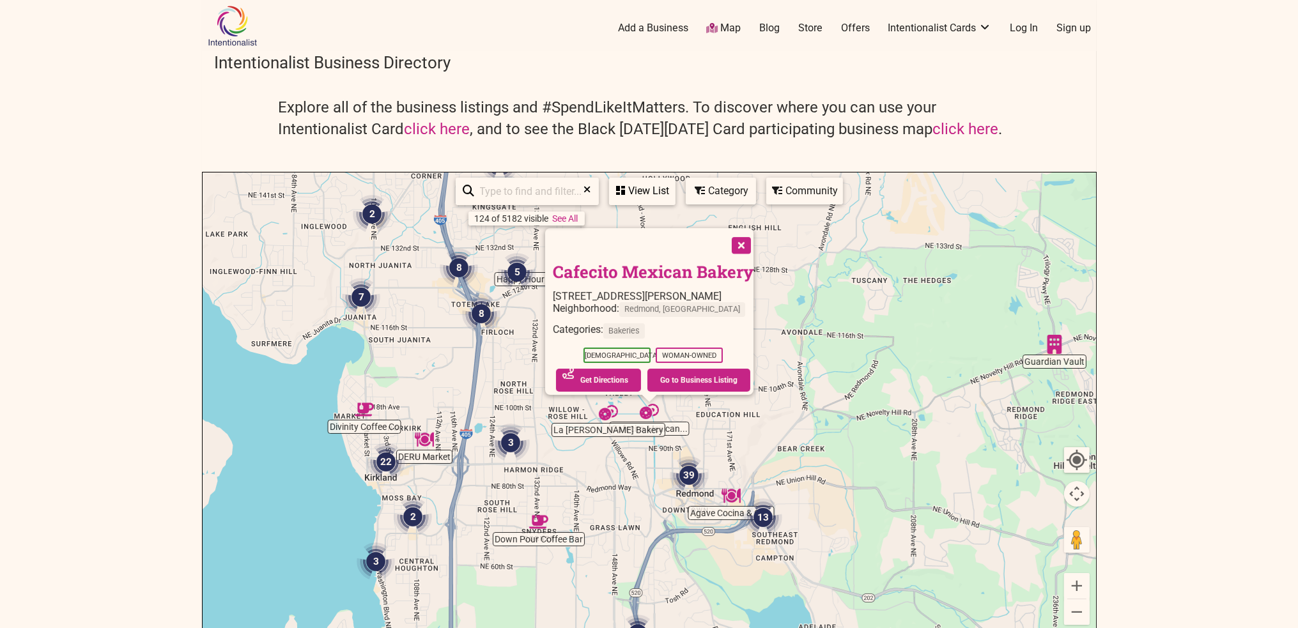
click at [749, 240] on button "Close" at bounding box center [740, 244] width 32 height 32
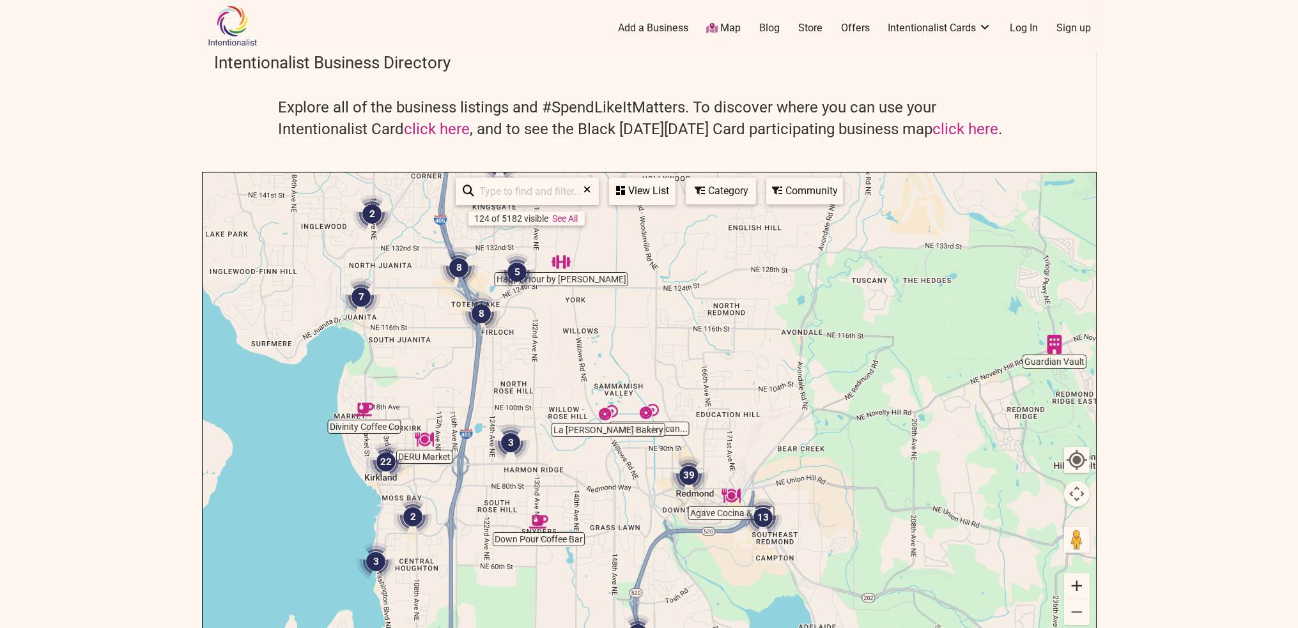
click at [1070, 589] on button "Zoom in" at bounding box center [1077, 586] width 26 height 26
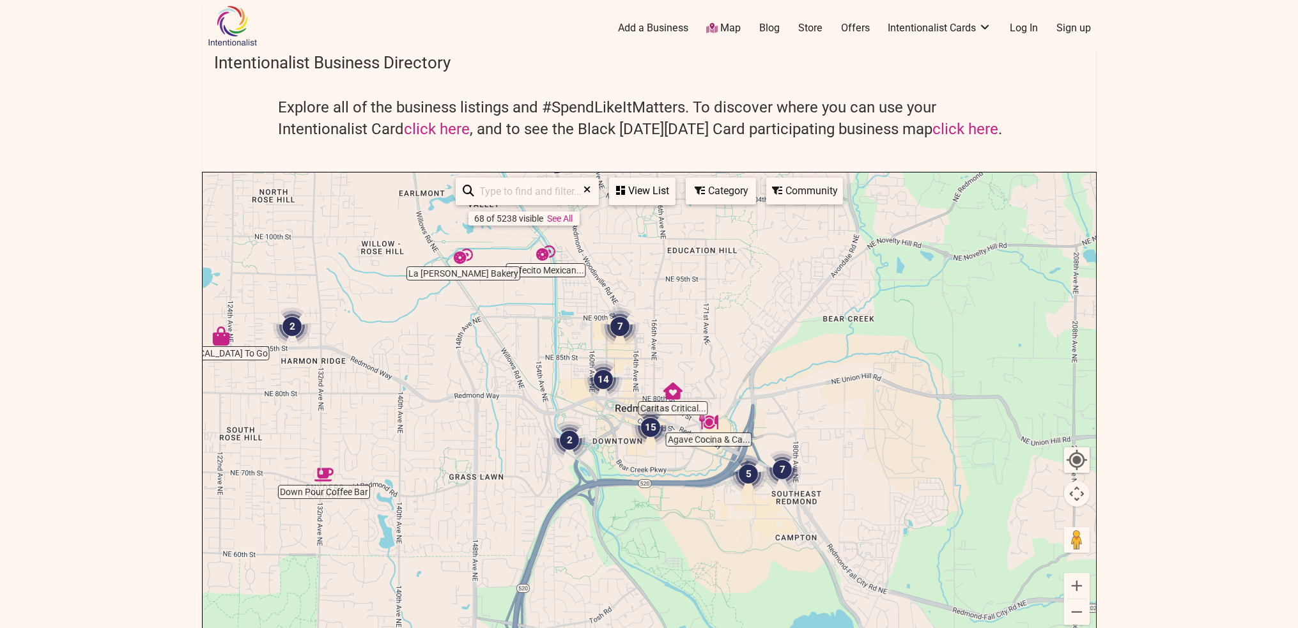
drag, startPoint x: 760, startPoint y: 351, endPoint x: 723, endPoint y: 309, distance: 56.2
click at [723, 309] on div "To navigate, press the arrow keys." at bounding box center [649, 421] width 893 height 497
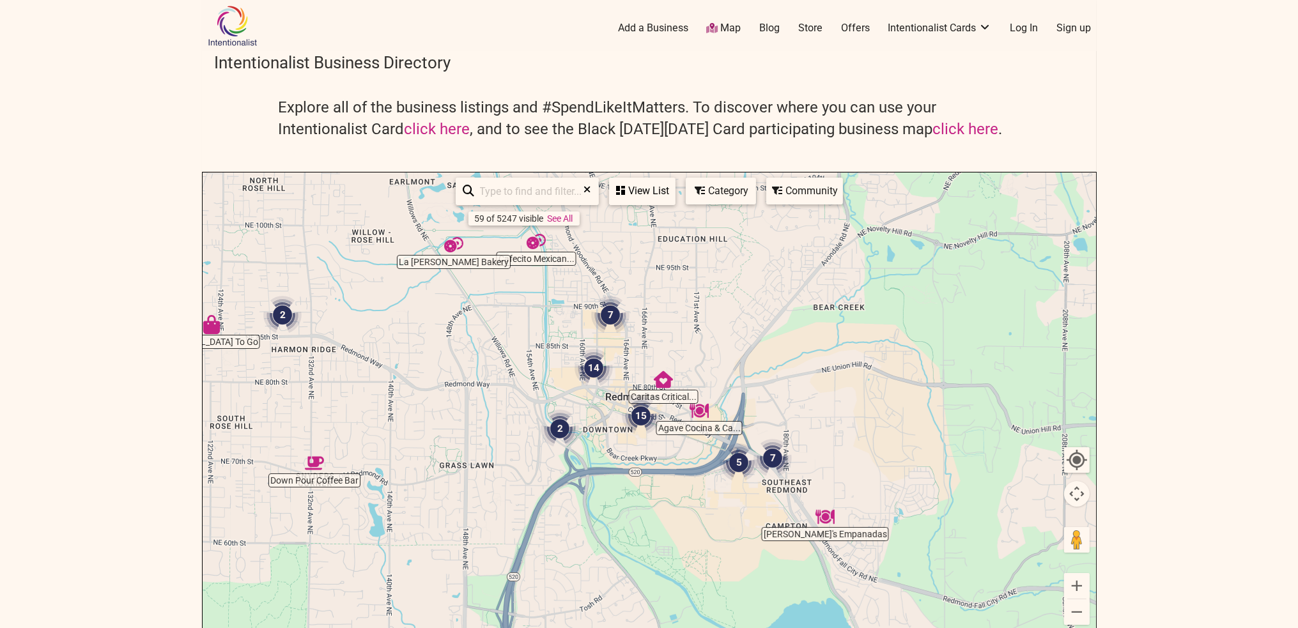
click at [716, 196] on div "Category" at bounding box center [721, 191] width 68 height 24
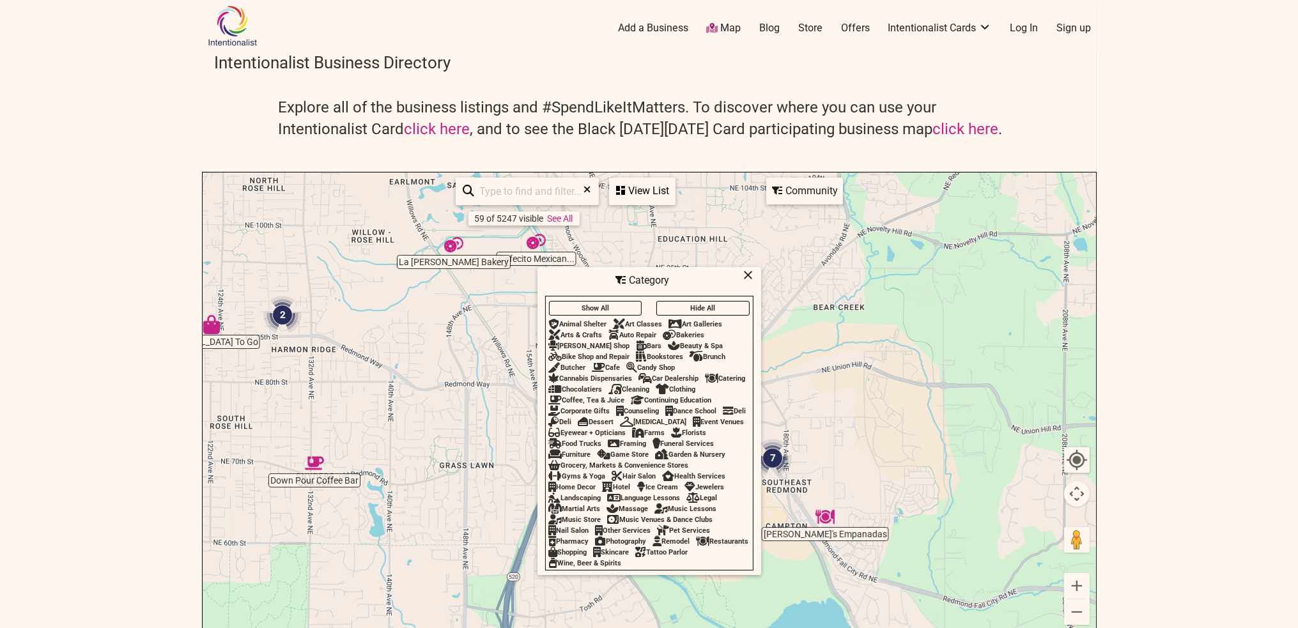
click at [697, 546] on div "Restaurants" at bounding box center [723, 541] width 52 height 8
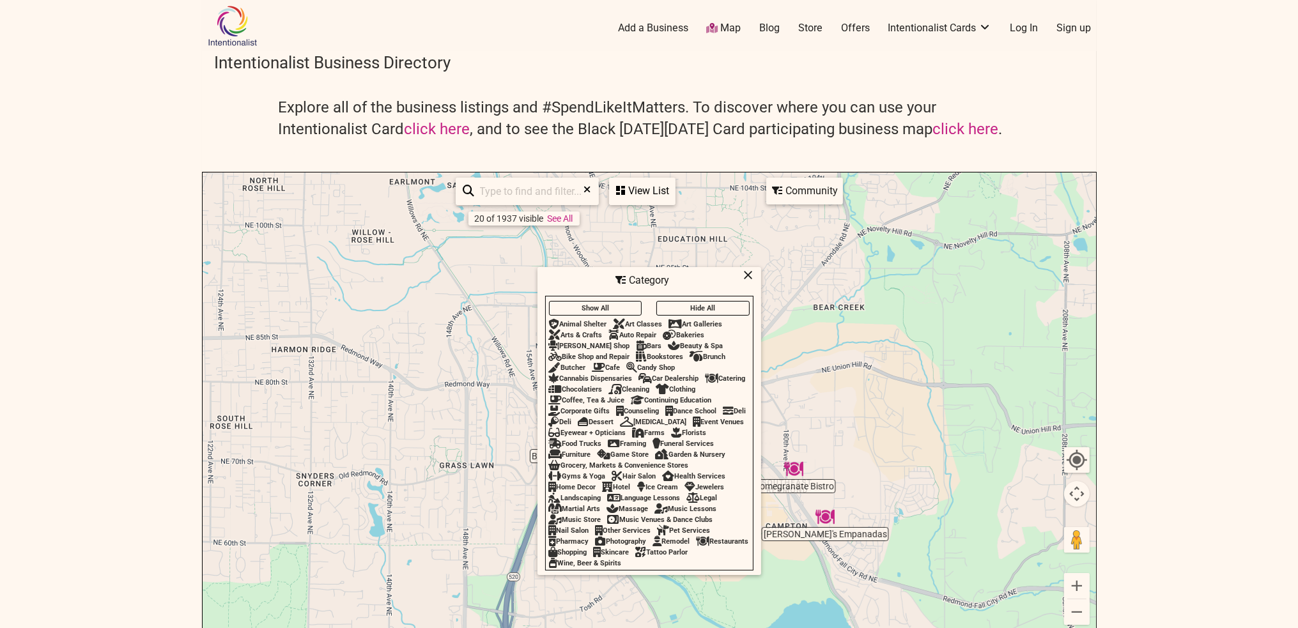
click at [636, 342] on div "Bars" at bounding box center [649, 346] width 26 height 8
click at [682, 331] on div "Bakeries" at bounding box center [684, 335] width 42 height 8
click at [748, 275] on icon at bounding box center [749, 275] width 10 height 1
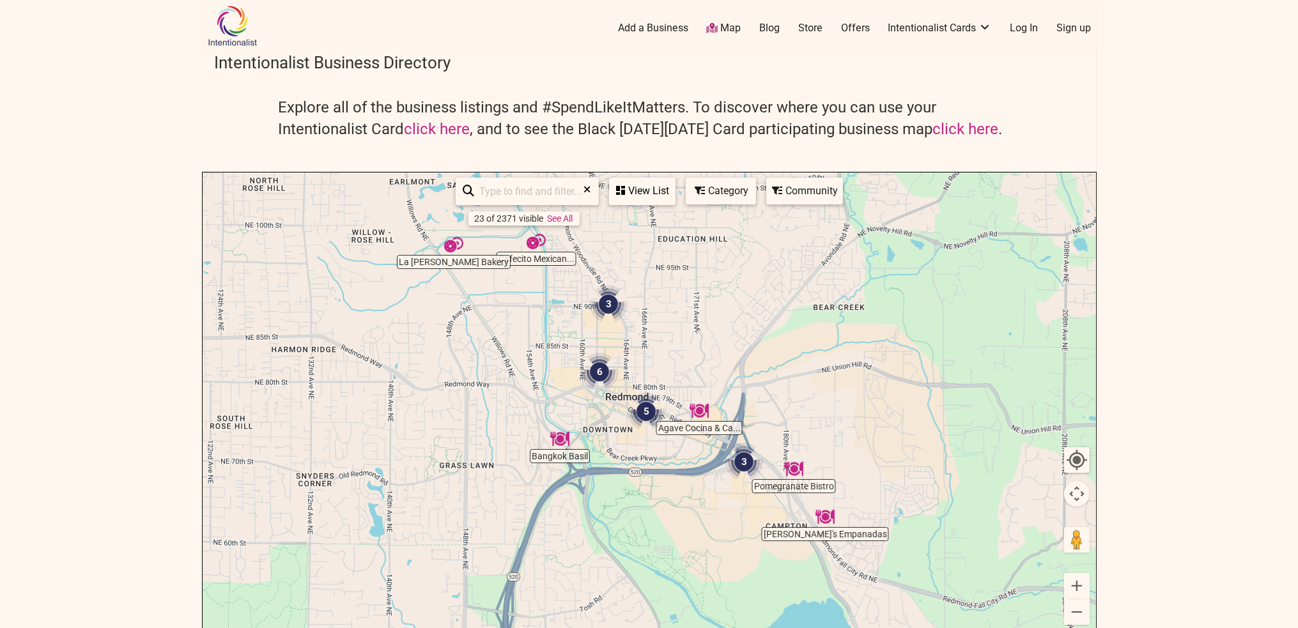
click at [741, 459] on img "3" at bounding box center [744, 462] width 49 height 49
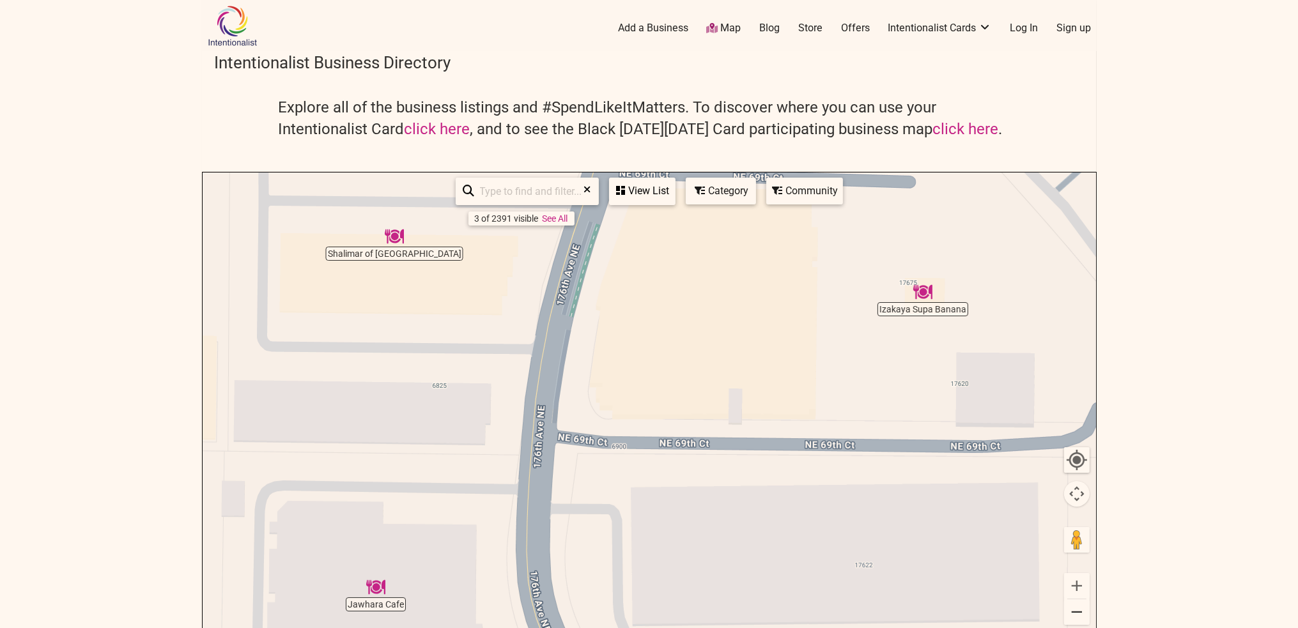
click at [1078, 619] on button "Zoom out" at bounding box center [1077, 612] width 26 height 26
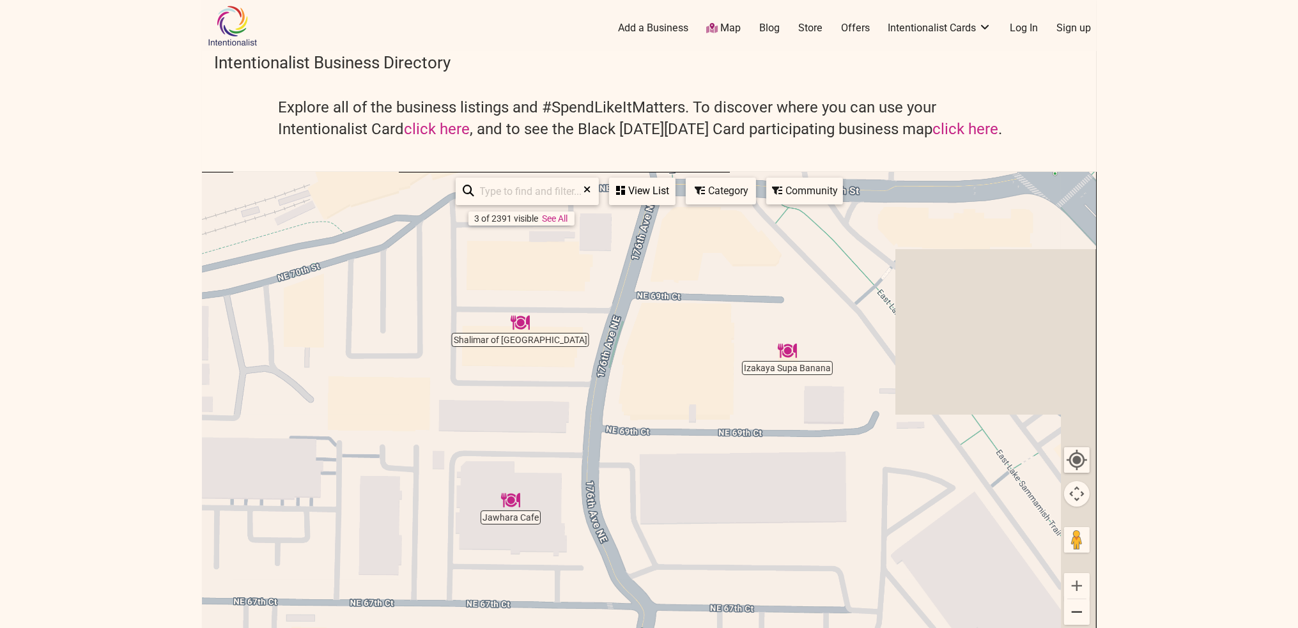
click at [1078, 619] on button "Zoom out" at bounding box center [1077, 612] width 26 height 26
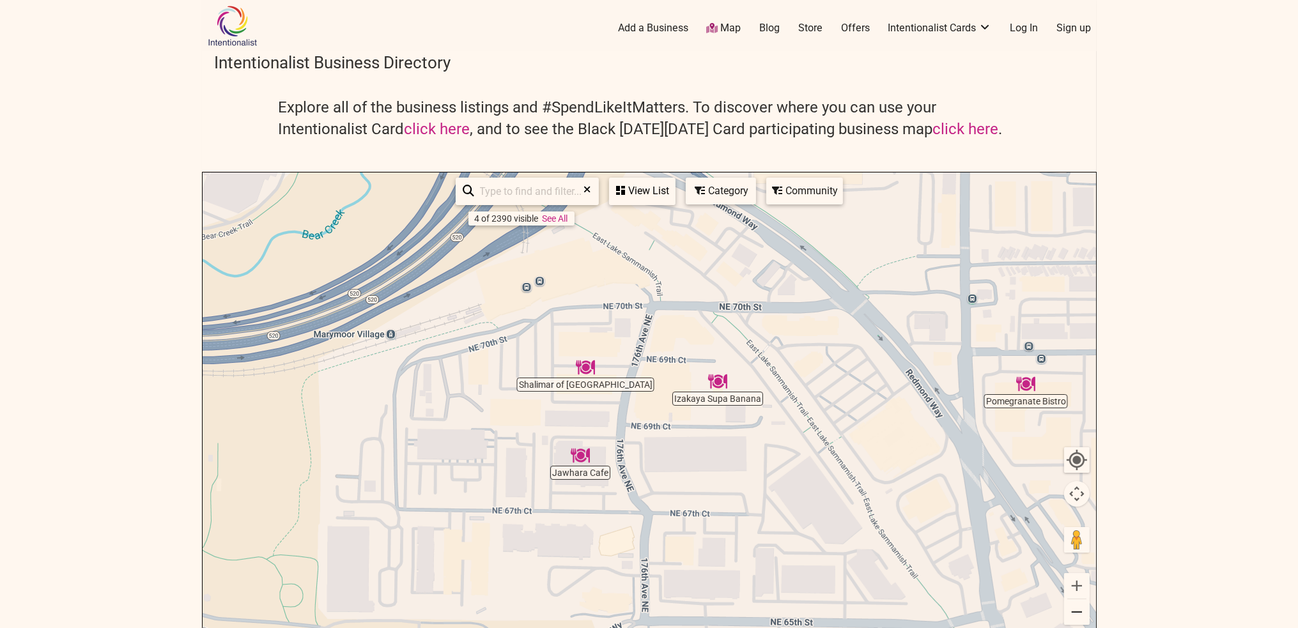
click at [1078, 619] on button "Zoom out" at bounding box center [1077, 612] width 26 height 26
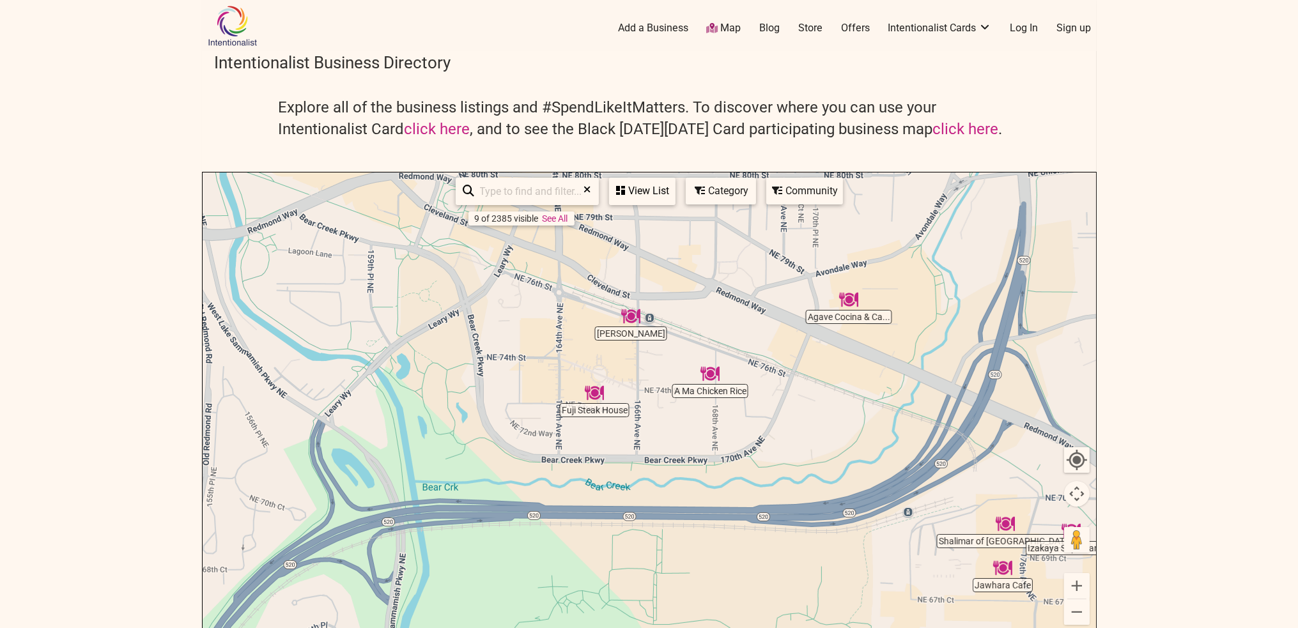
drag, startPoint x: 371, startPoint y: 309, endPoint x: 759, endPoint y: 443, distance: 410.5
click at [759, 443] on div "To navigate, press the arrow keys." at bounding box center [649, 421] width 893 height 497
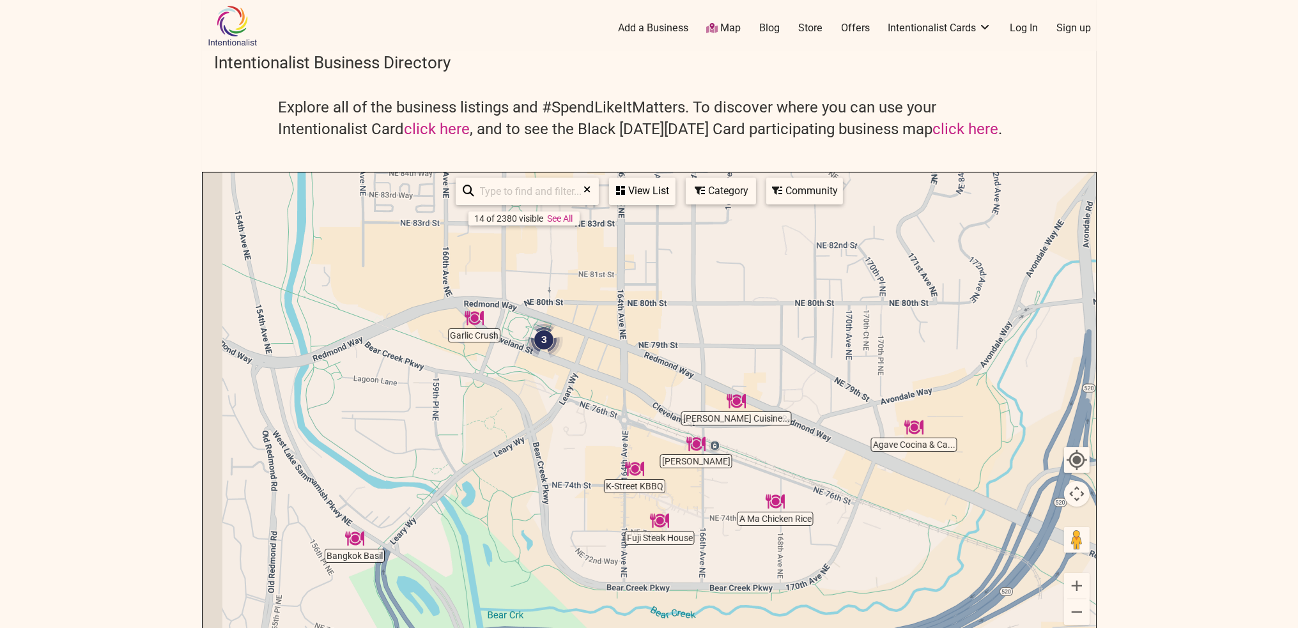
drag, startPoint x: 757, startPoint y: 346, endPoint x: 824, endPoint y: 482, distance: 151.5
click at [824, 482] on div "To navigate, press the arrow keys." at bounding box center [649, 421] width 893 height 497
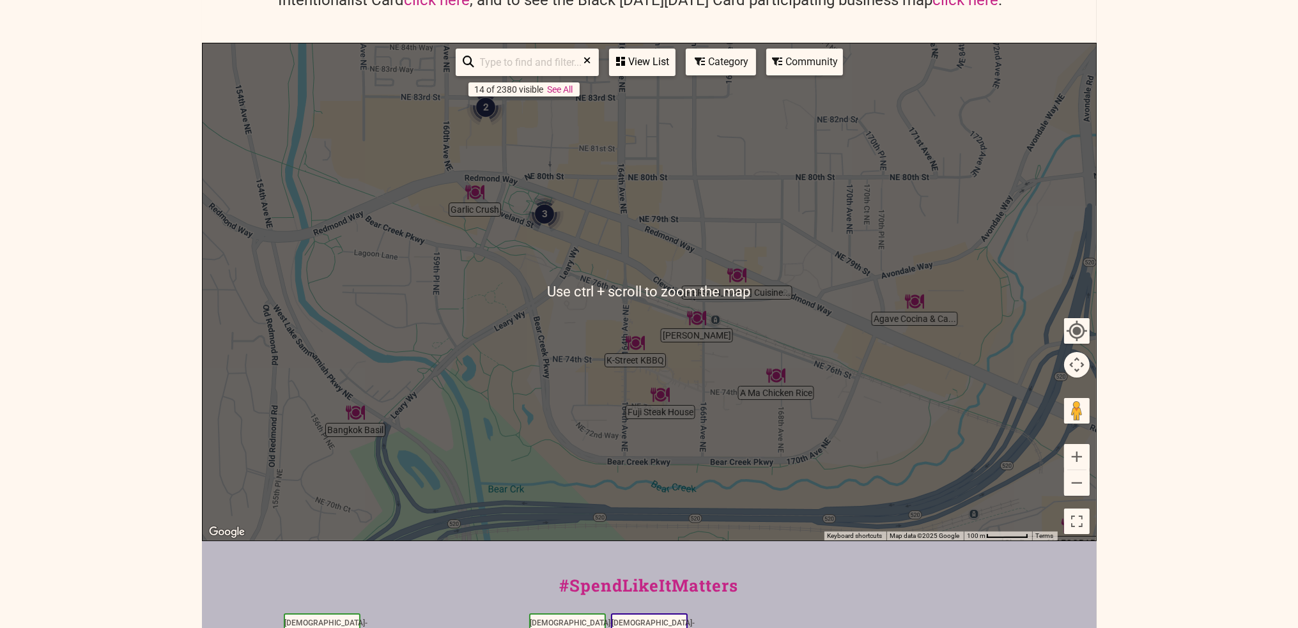
scroll to position [256, 0]
